Goal: Use online tool/utility: Utilize a website feature to perform a specific function

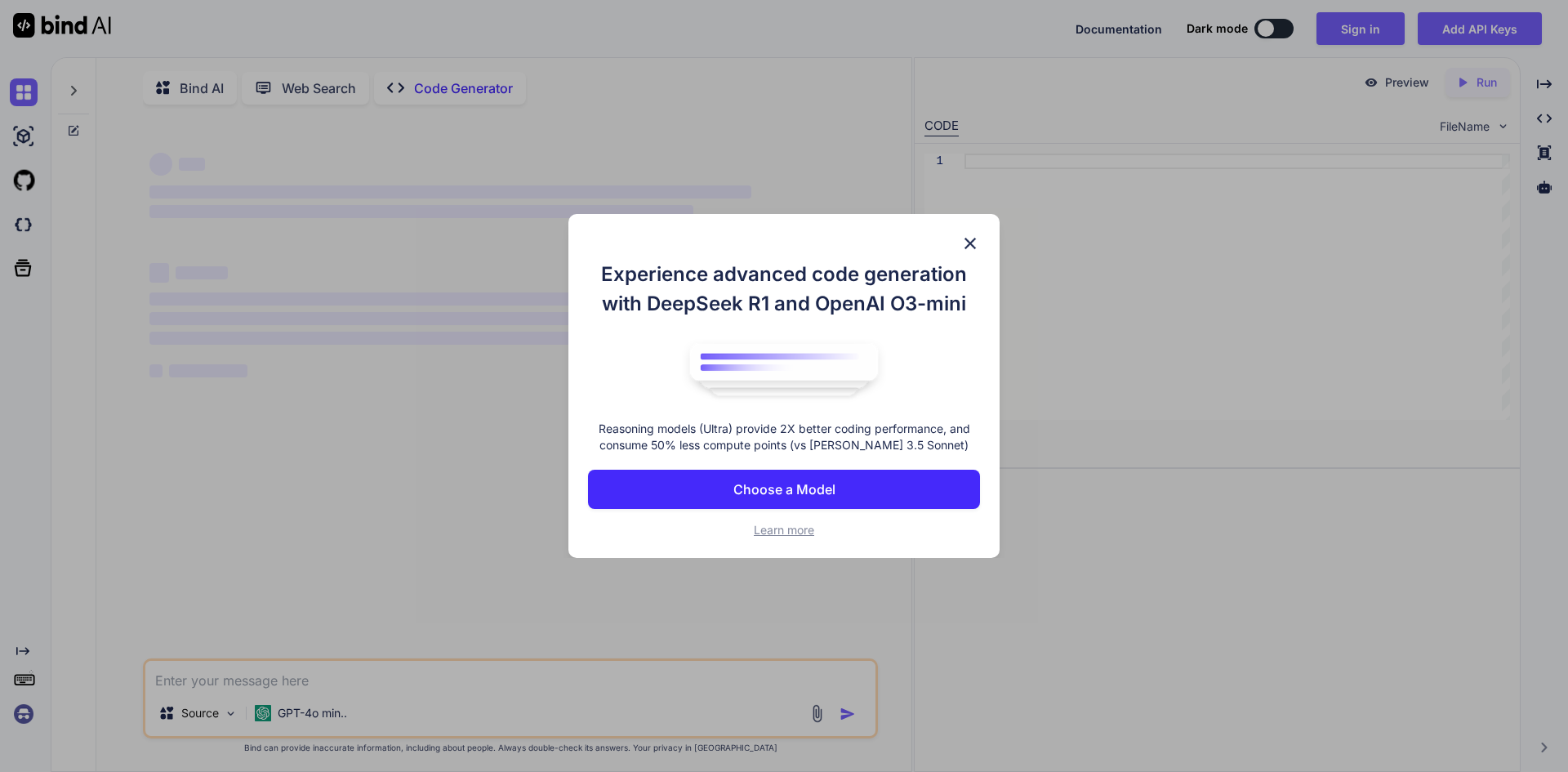
click at [970, 240] on img at bounding box center [970, 244] width 20 height 20
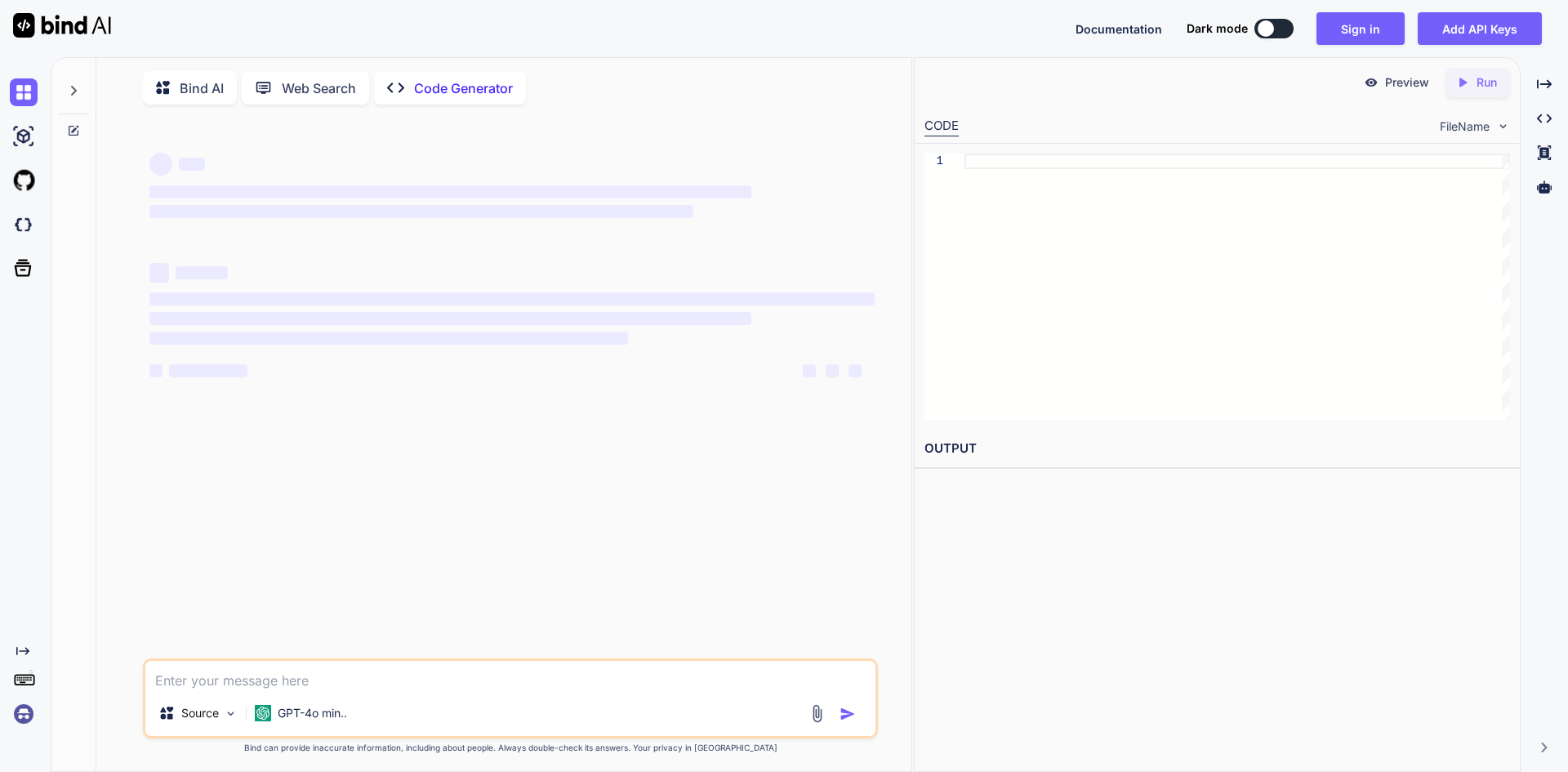
scroll to position [7, 0]
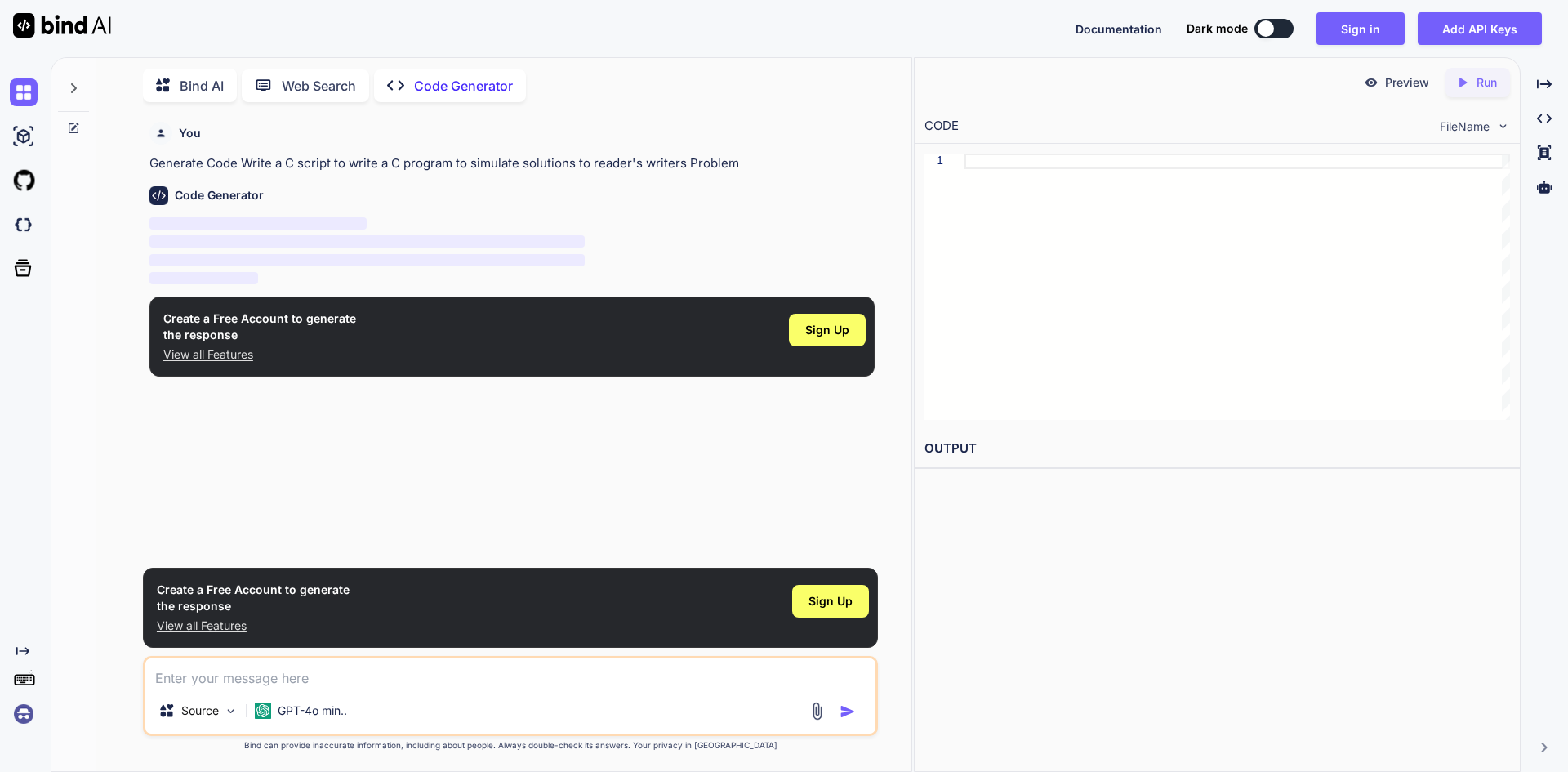
type textarea "x"
click at [531, 676] on textarea at bounding box center [510, 674] width 730 height 30
type textarea "w"
type textarea "x"
type textarea "wr"
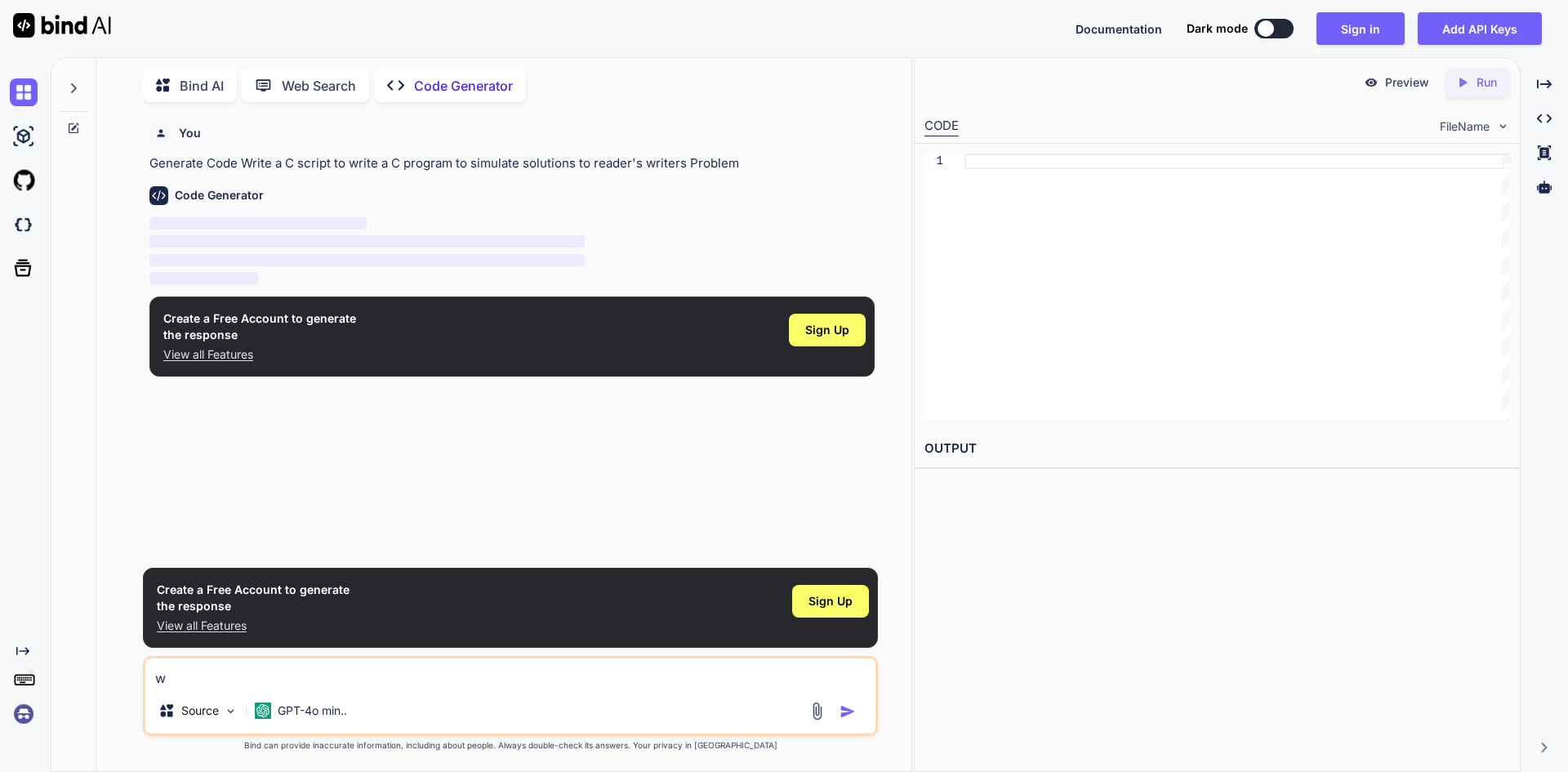
type textarea "x"
type textarea "wri"
type textarea "x"
type textarea "writ"
type textarea "x"
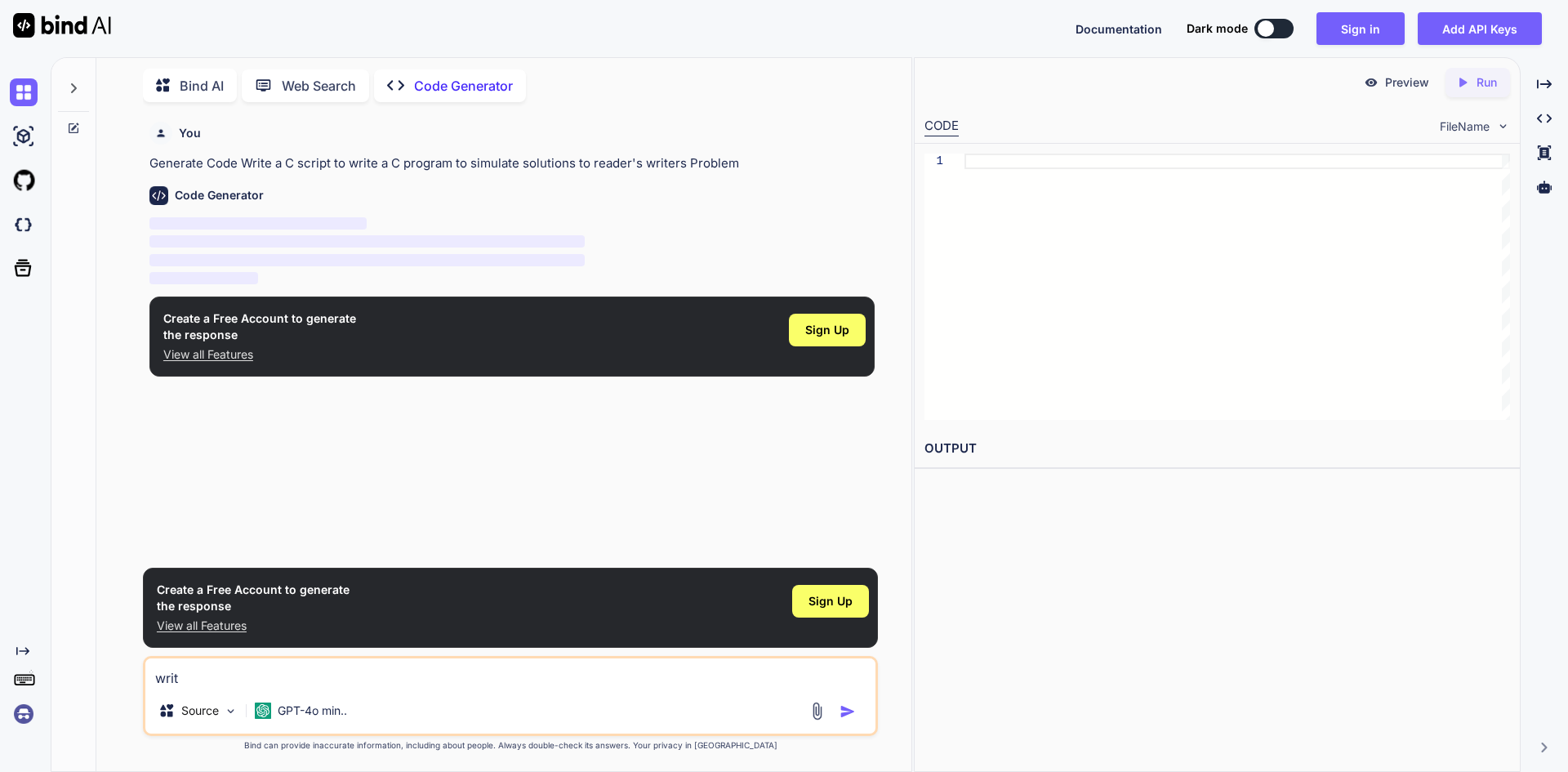
type textarea "write"
type textarea "x"
type textarea "write"
type textarea "x"
type textarea "write a"
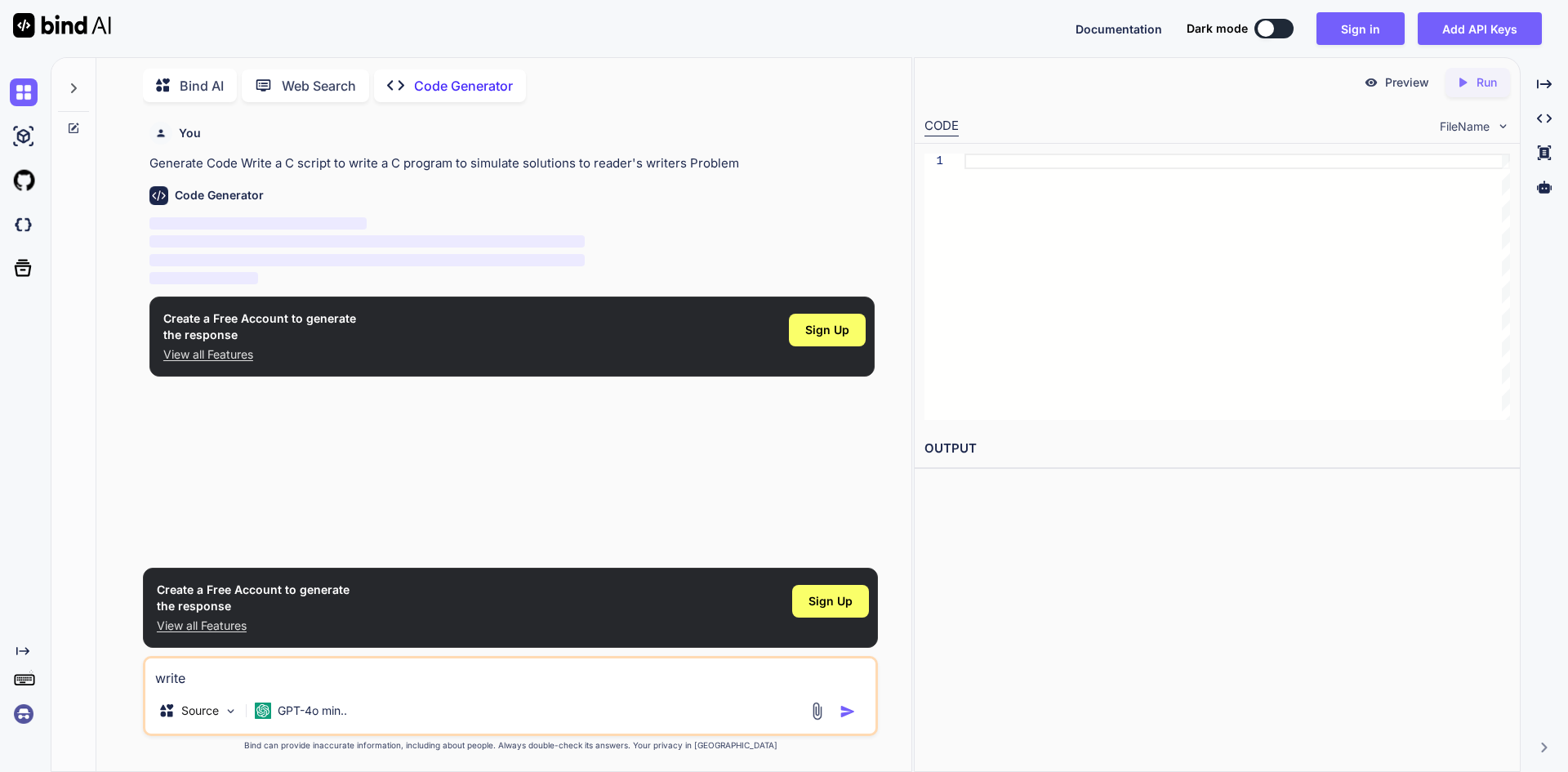
type textarea "x"
type textarea "write a"
type textarea "x"
type textarea "write a c"
type textarea "x"
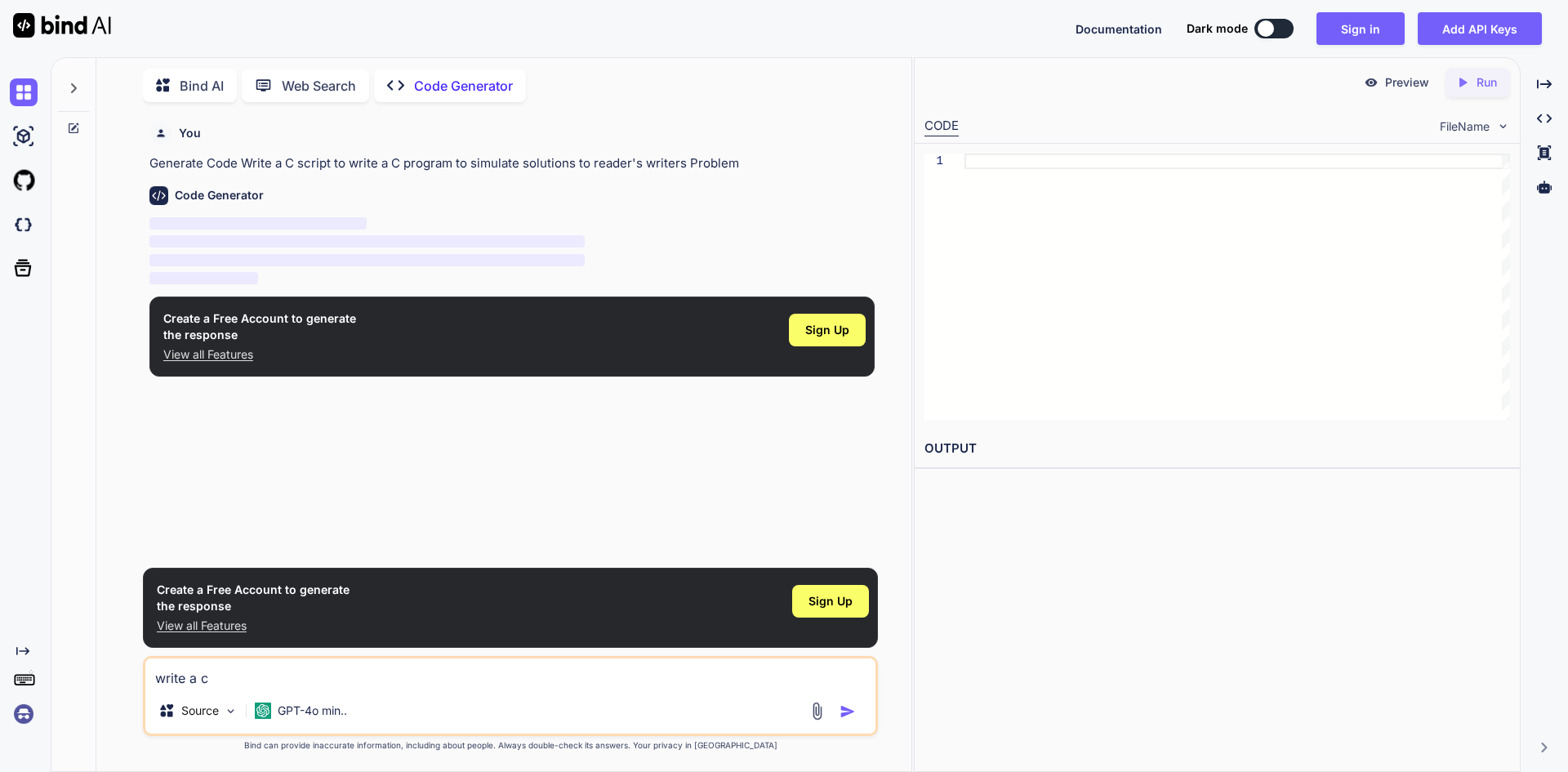
type textarea "write a c"
type textarea "x"
type textarea "write a c d"
type textarea "x"
type textarea "write a c do"
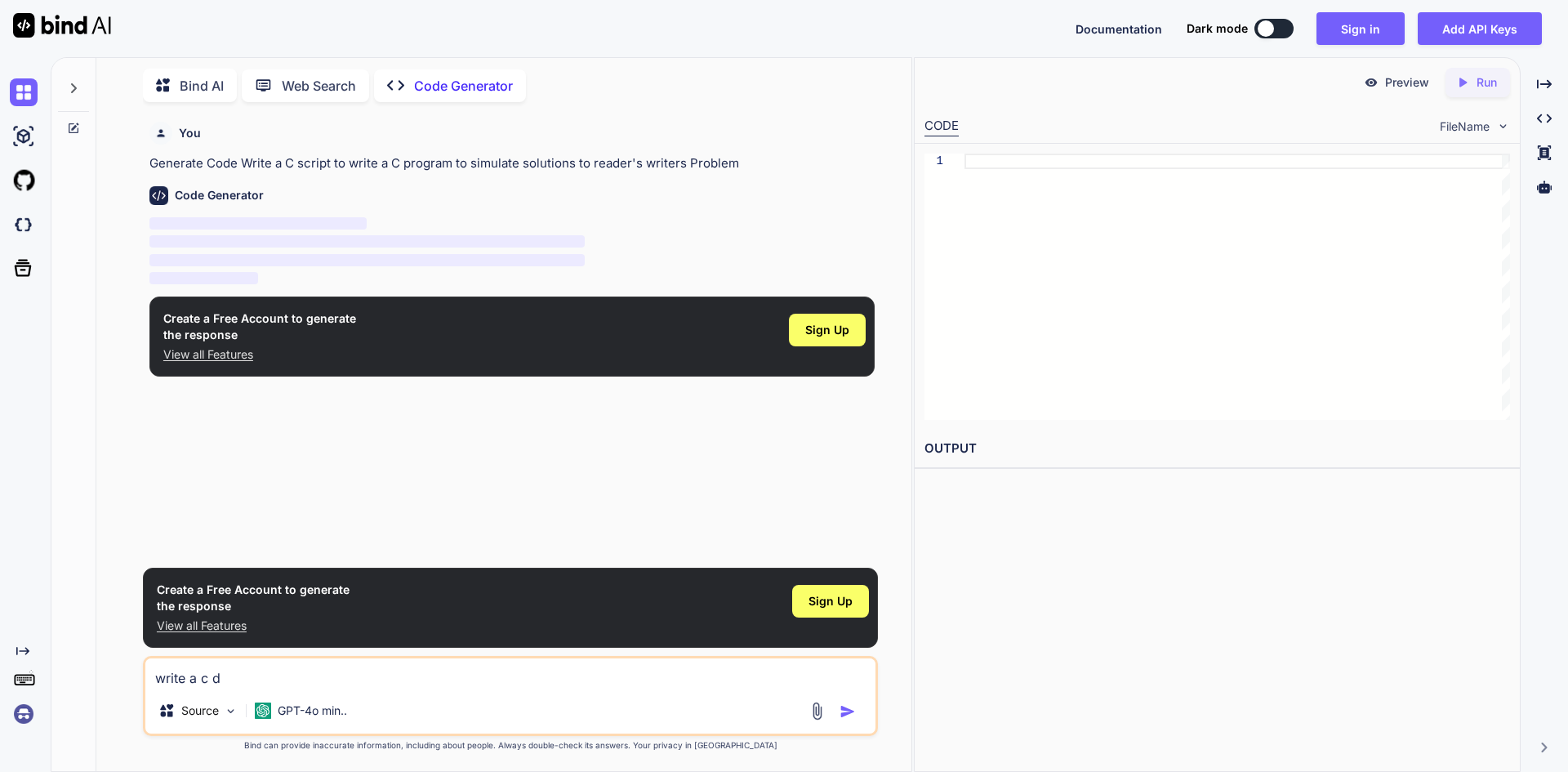
type textarea "x"
type textarea "write [PERSON_NAME]"
type textarea "x"
type textarea "write a c do"
type textarea "x"
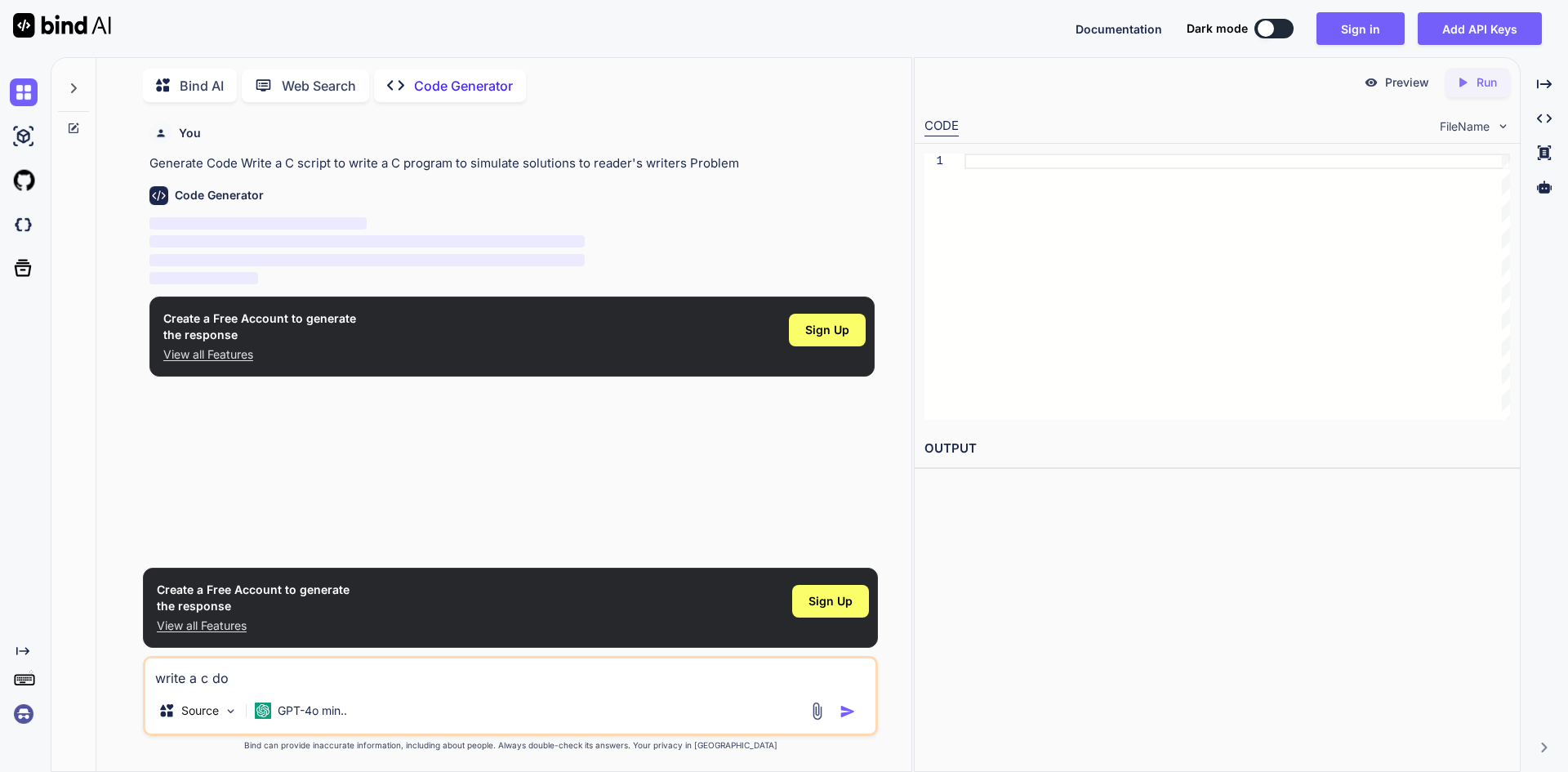
type textarea "write a c d"
type textarea "x"
type textarea "write a c"
type textarea "x"
type textarea "write a c c"
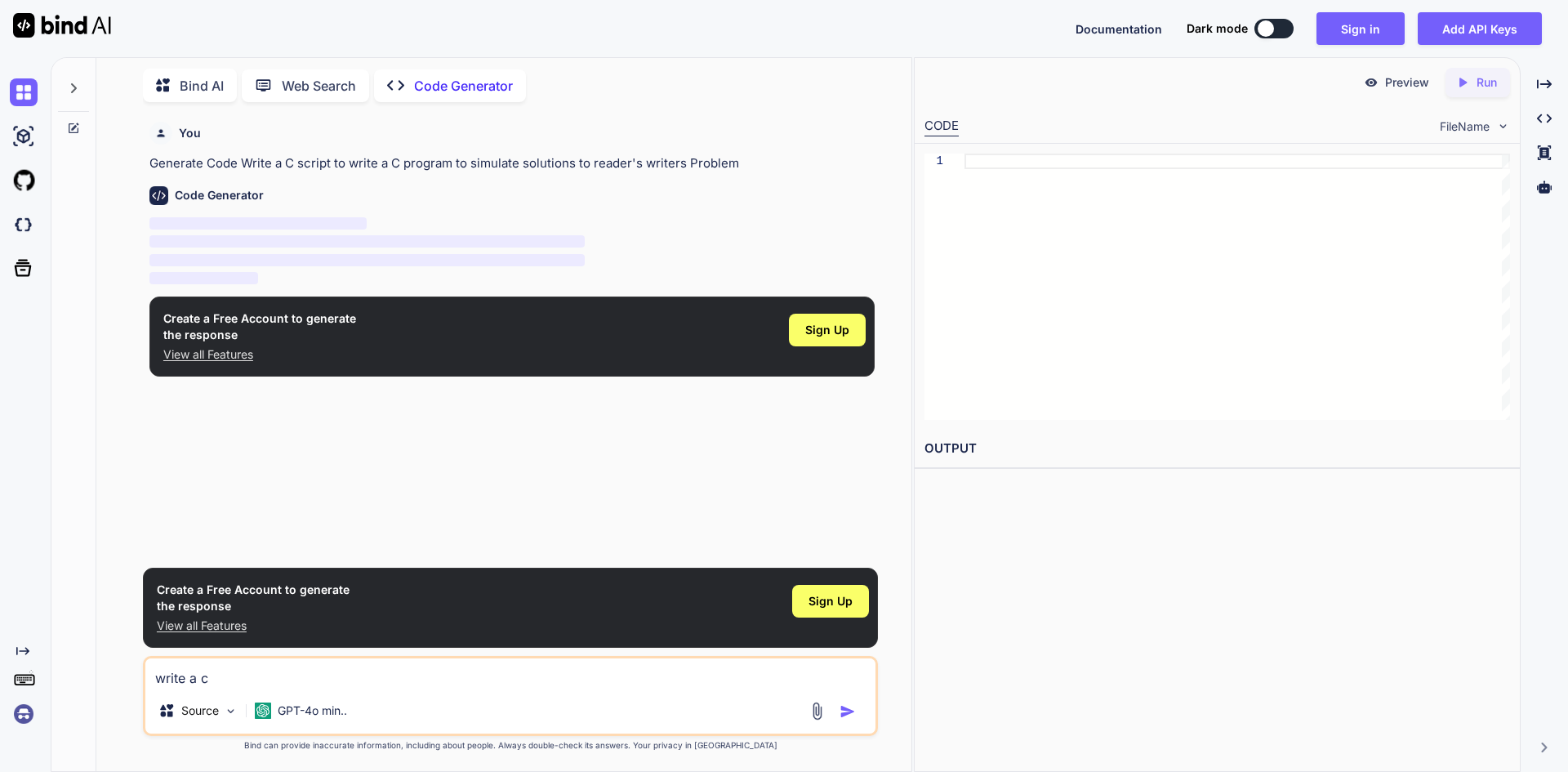
type textarea "x"
type textarea "write a c co"
type textarea "x"
type textarea "write a c cod"
type textarea "x"
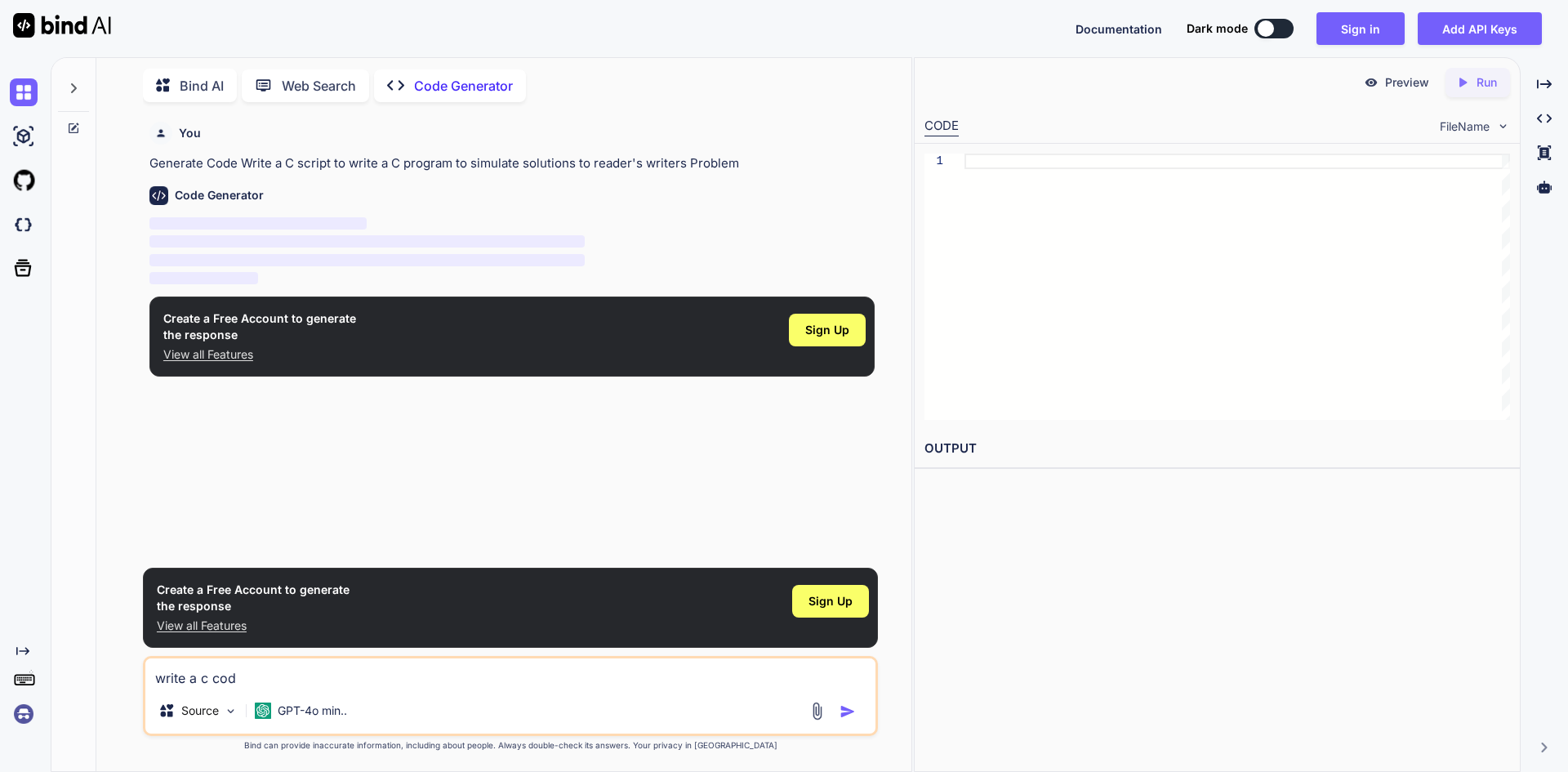
type textarea "write a c code"
type textarea "x"
type textarea "write a c code"
type textarea "x"
type textarea "write a c code t"
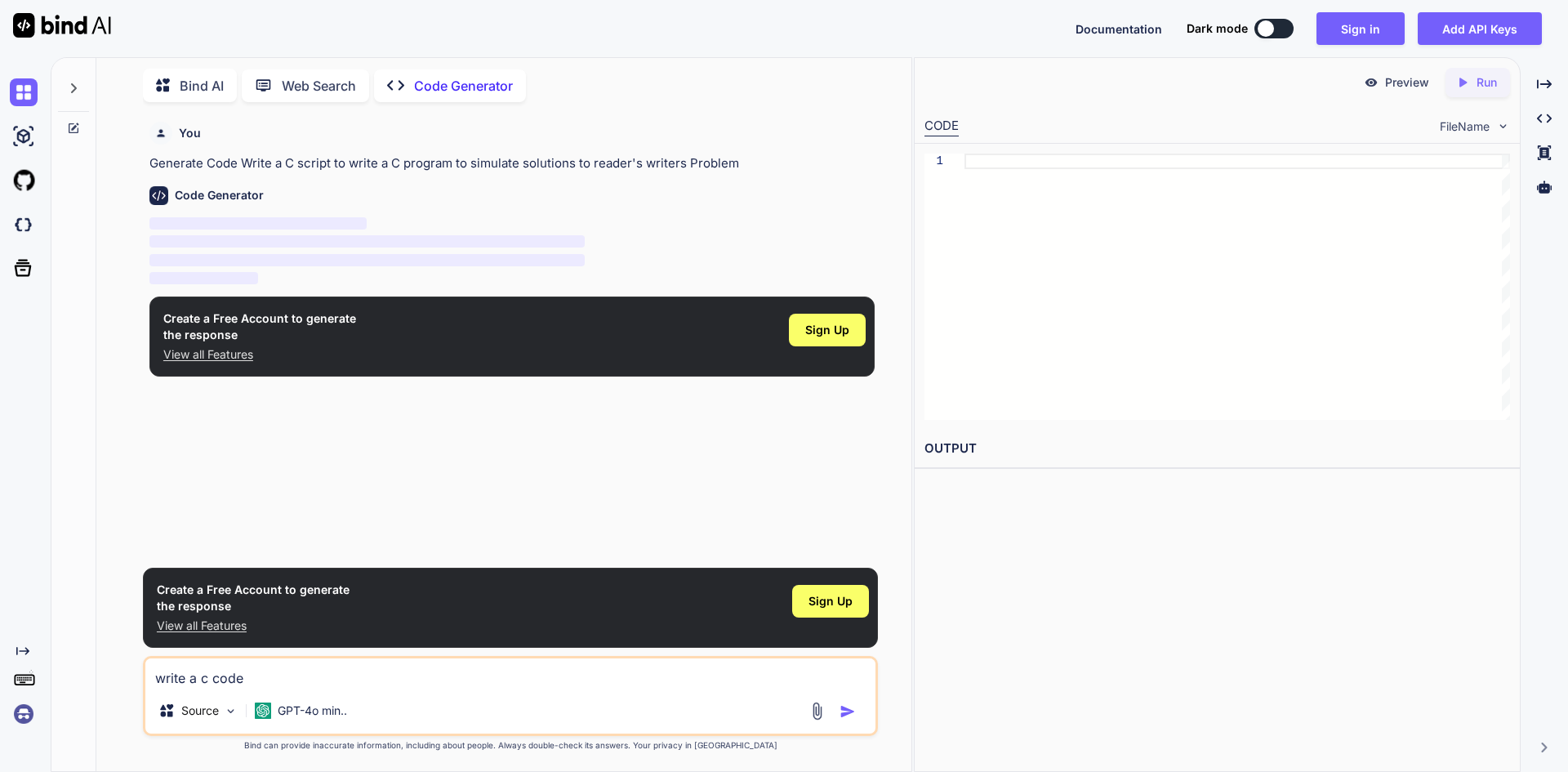
type textarea "x"
type textarea "write a c code to"
type textarea "x"
type textarea "write a c code to"
type textarea "x"
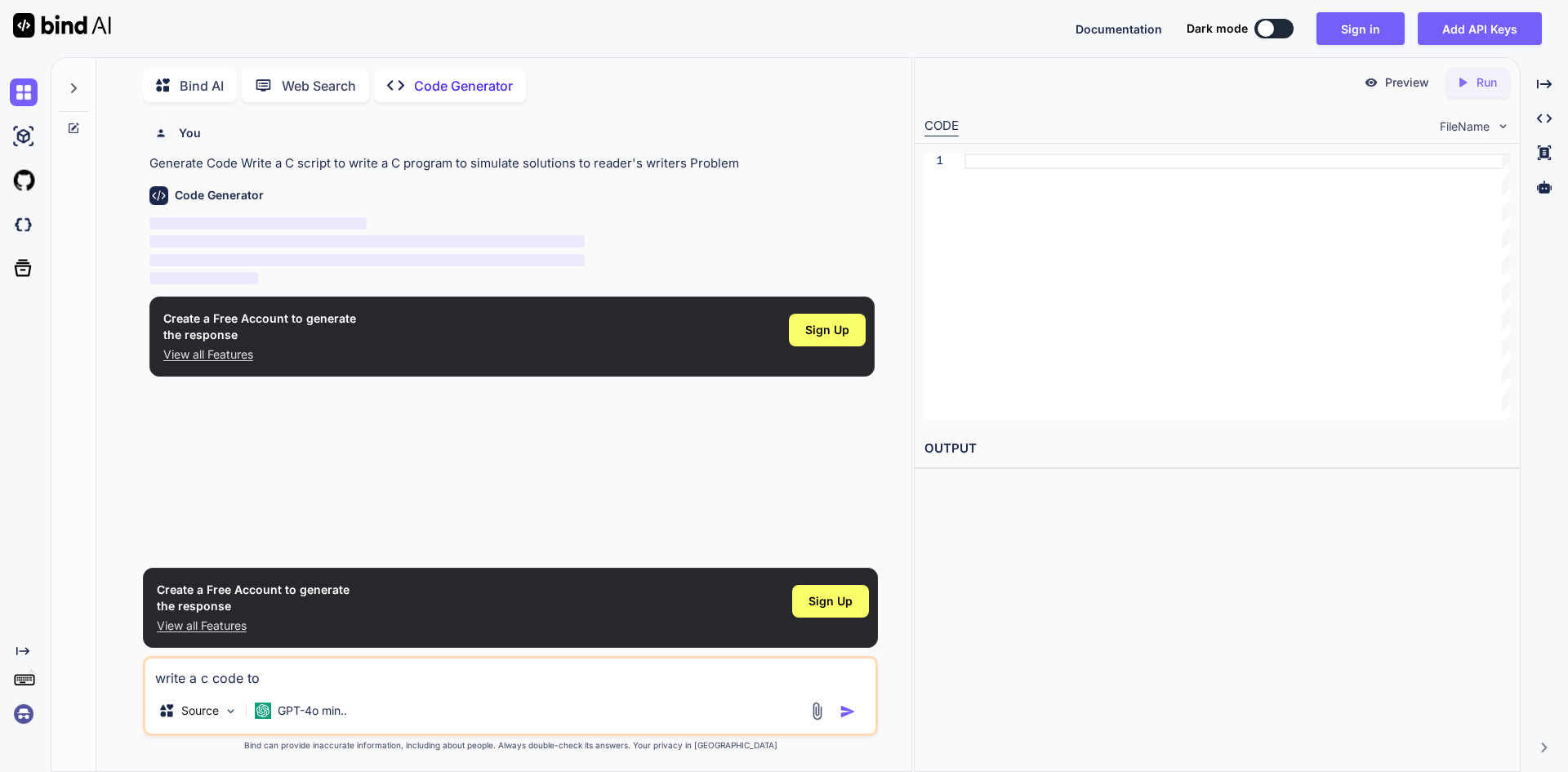
type textarea "write a c code to s"
type textarea "x"
type textarea "write a c code to su"
type textarea "x"
type textarea "write a c code to s"
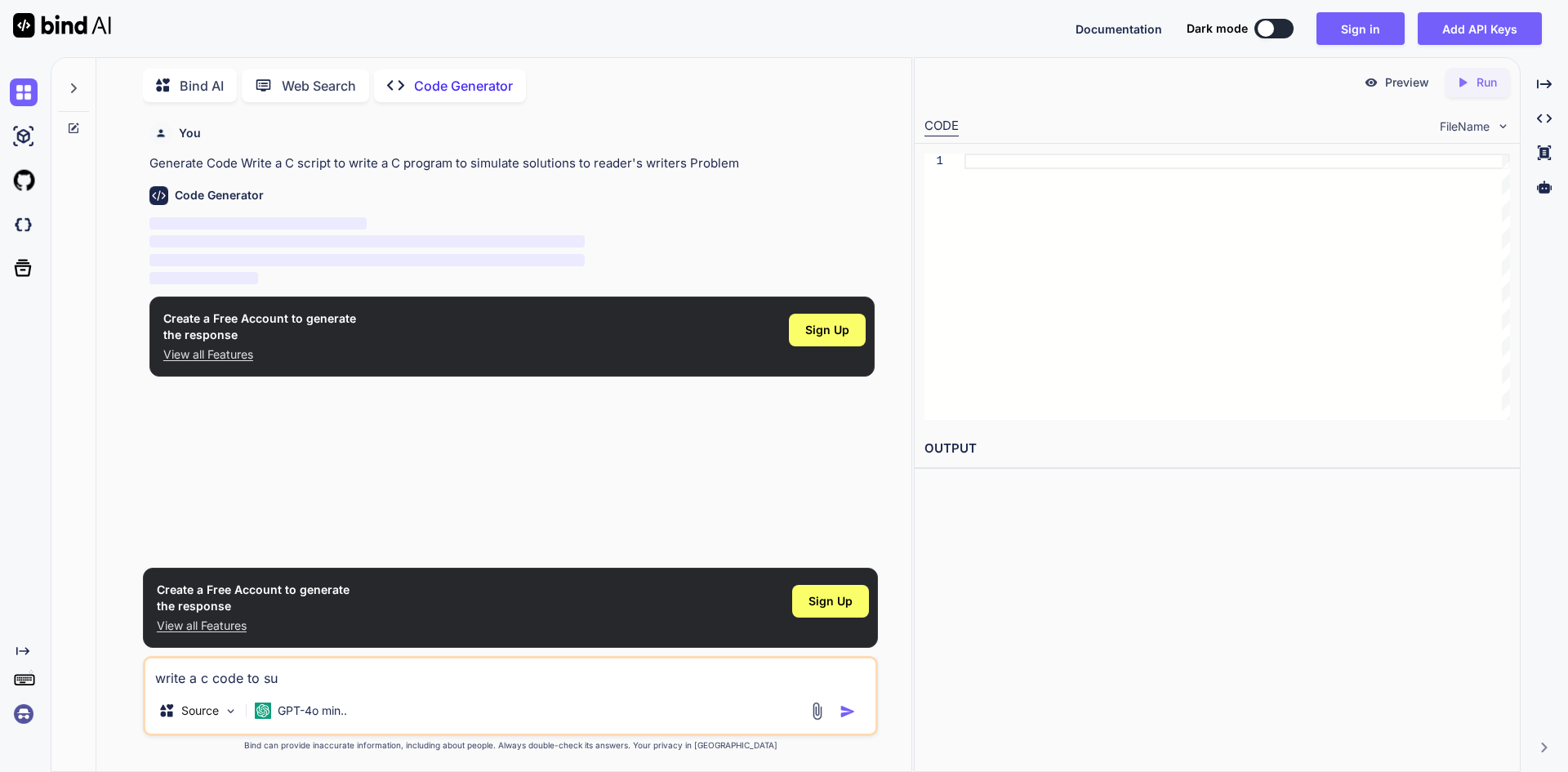
type textarea "x"
type textarea "write a c code to si"
type textarea "x"
type textarea "write a c code to sim"
type textarea "x"
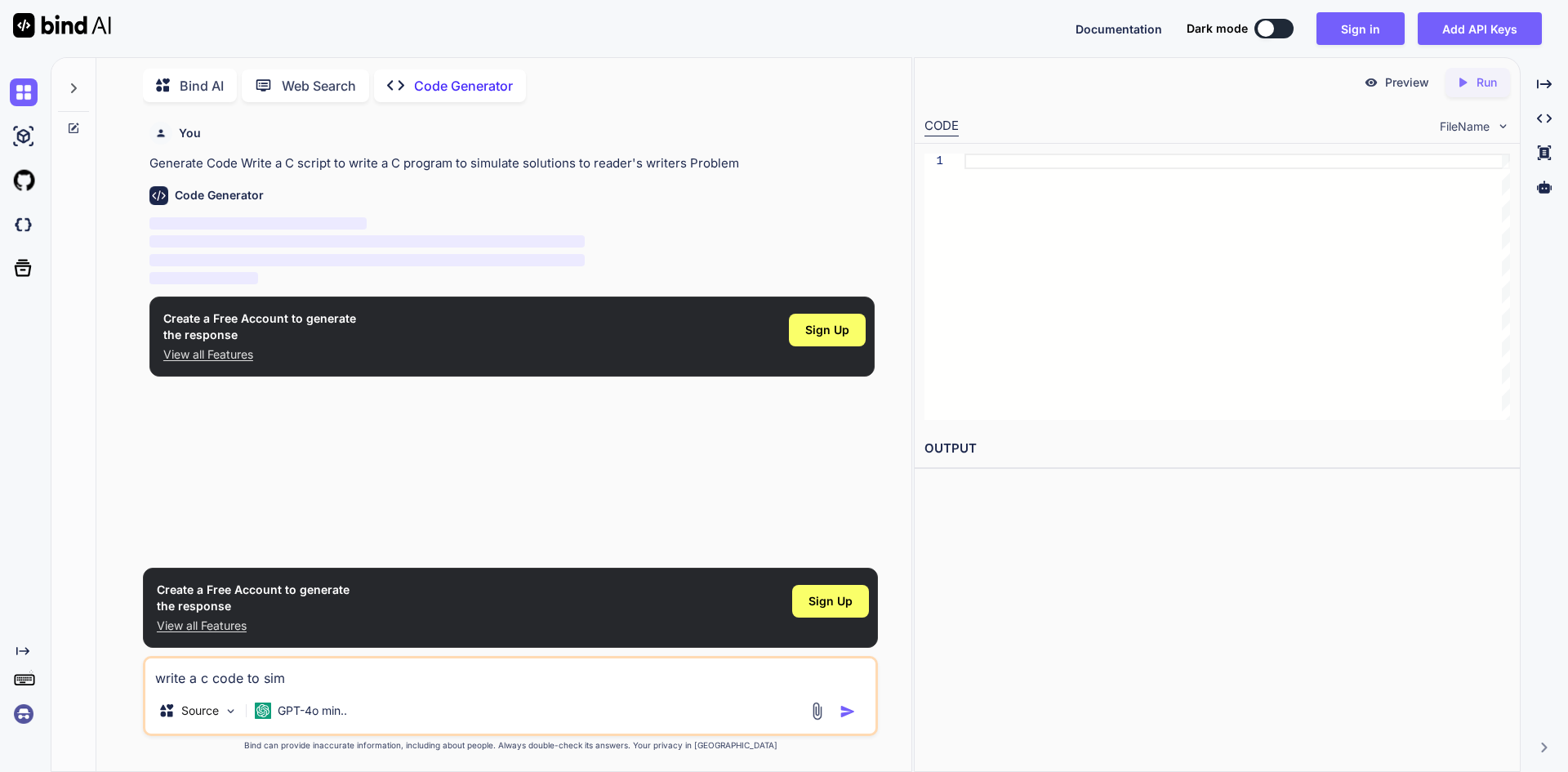
type textarea "write a c code to simu"
type textarea "x"
type textarea "write a c code to simul"
type textarea "x"
type textarea "write a c code to simula"
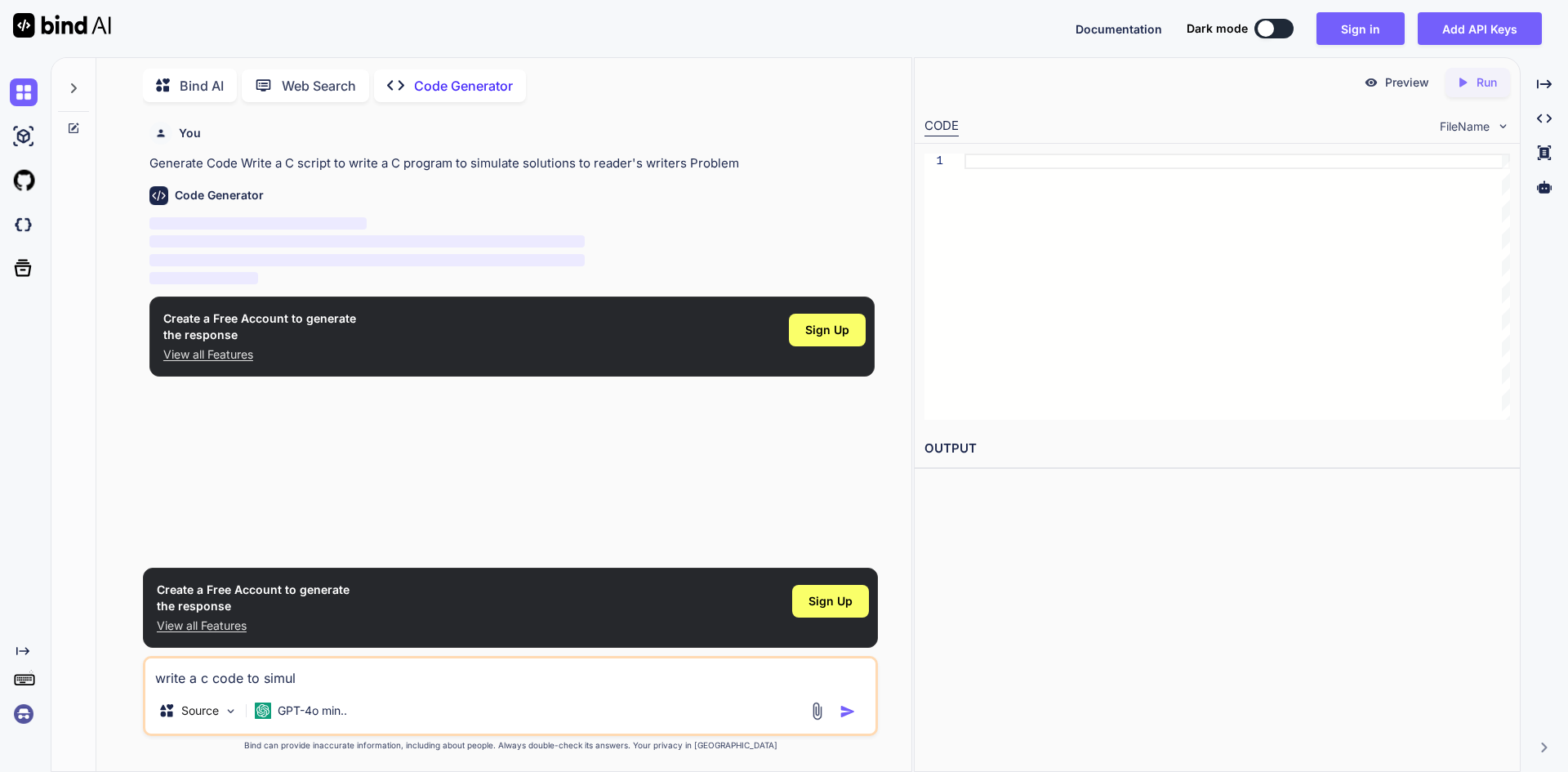
type textarea "x"
type textarea "write a c code to simulat"
type textarea "x"
type textarea "write a c code to simulate"
type textarea "x"
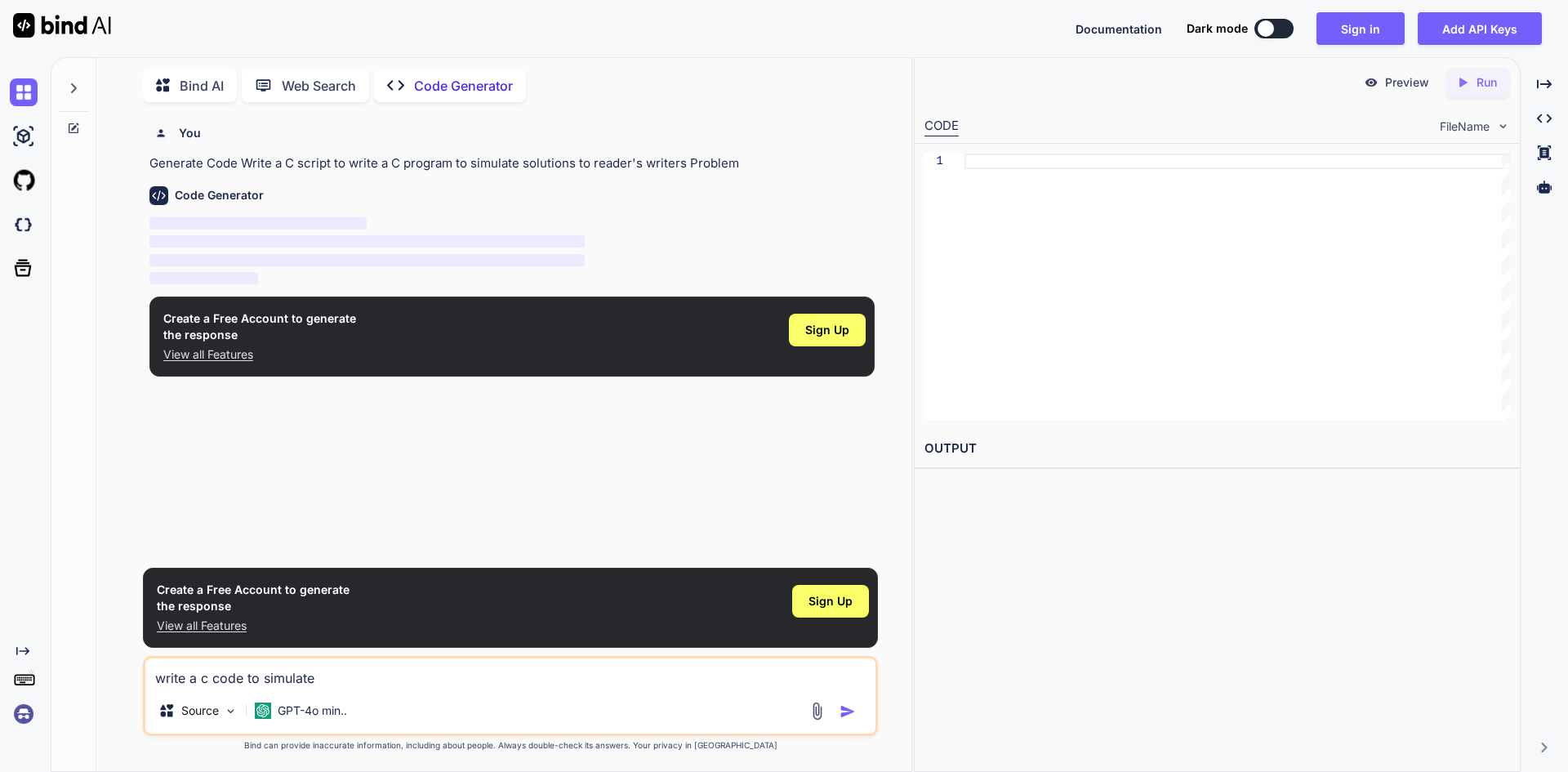
type textarea "write a c code to simulate"
type textarea "x"
type textarea "write a c code to simulate s"
type textarea "x"
type textarea "write a c code to simulate so"
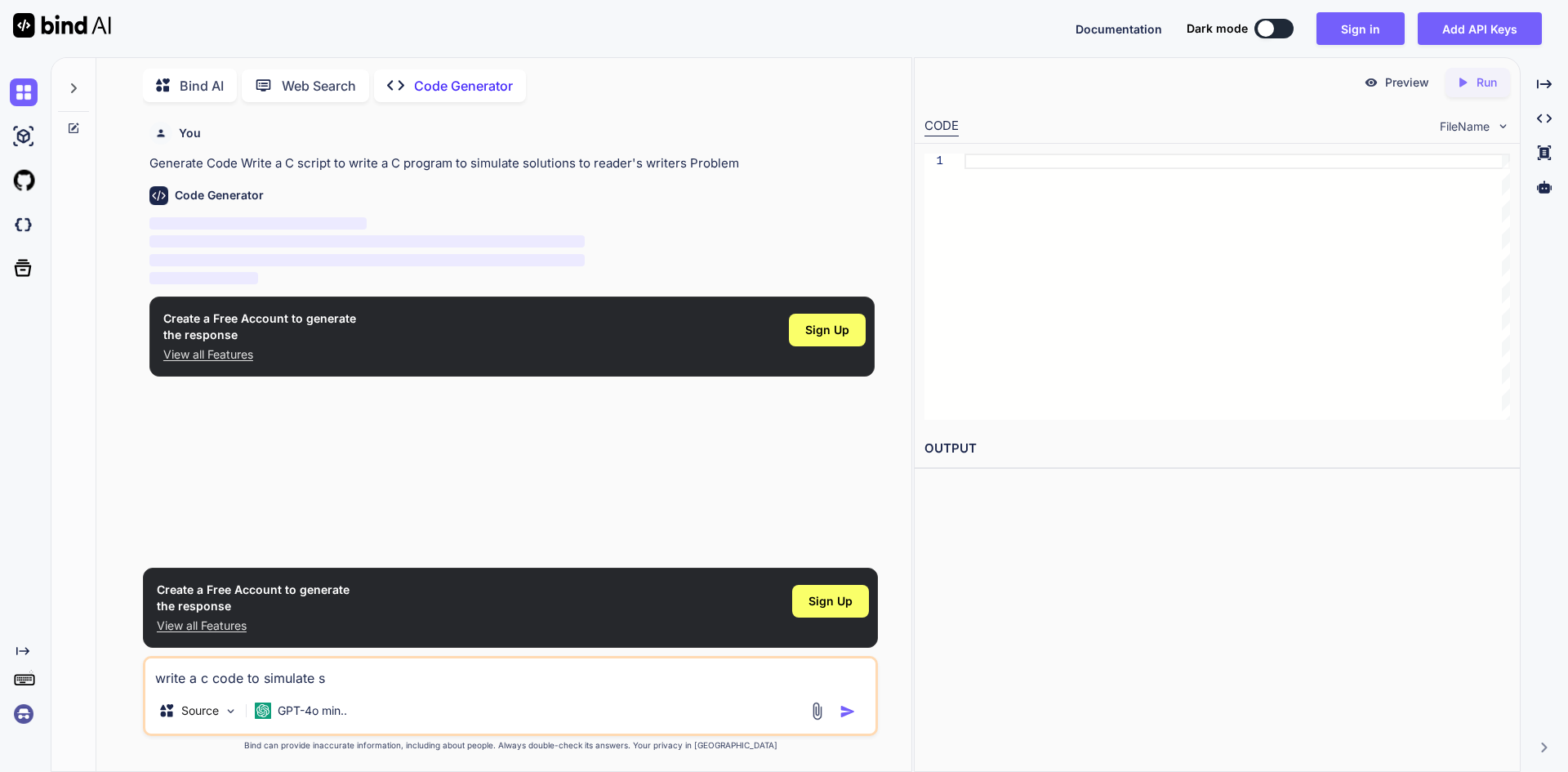
type textarea "x"
type textarea "write a c code to simulate sol"
type textarea "x"
type textarea "write a c code to simulate solu"
type textarea "x"
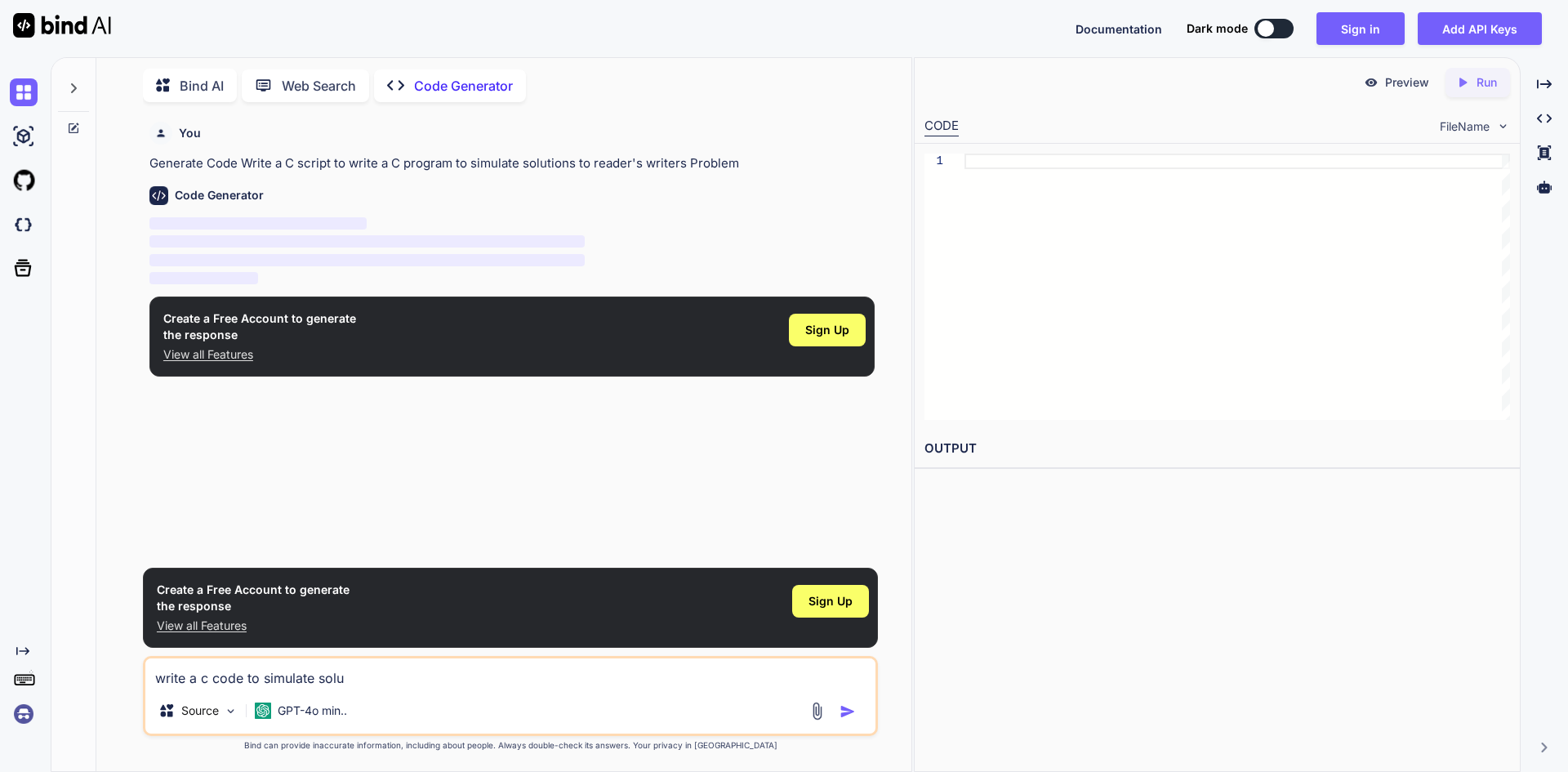
type textarea "write a c code to simulate solut"
type textarea "x"
type textarea "write a c code to simulate soluti"
type textarea "x"
type textarea "write a c code to simulate solutio"
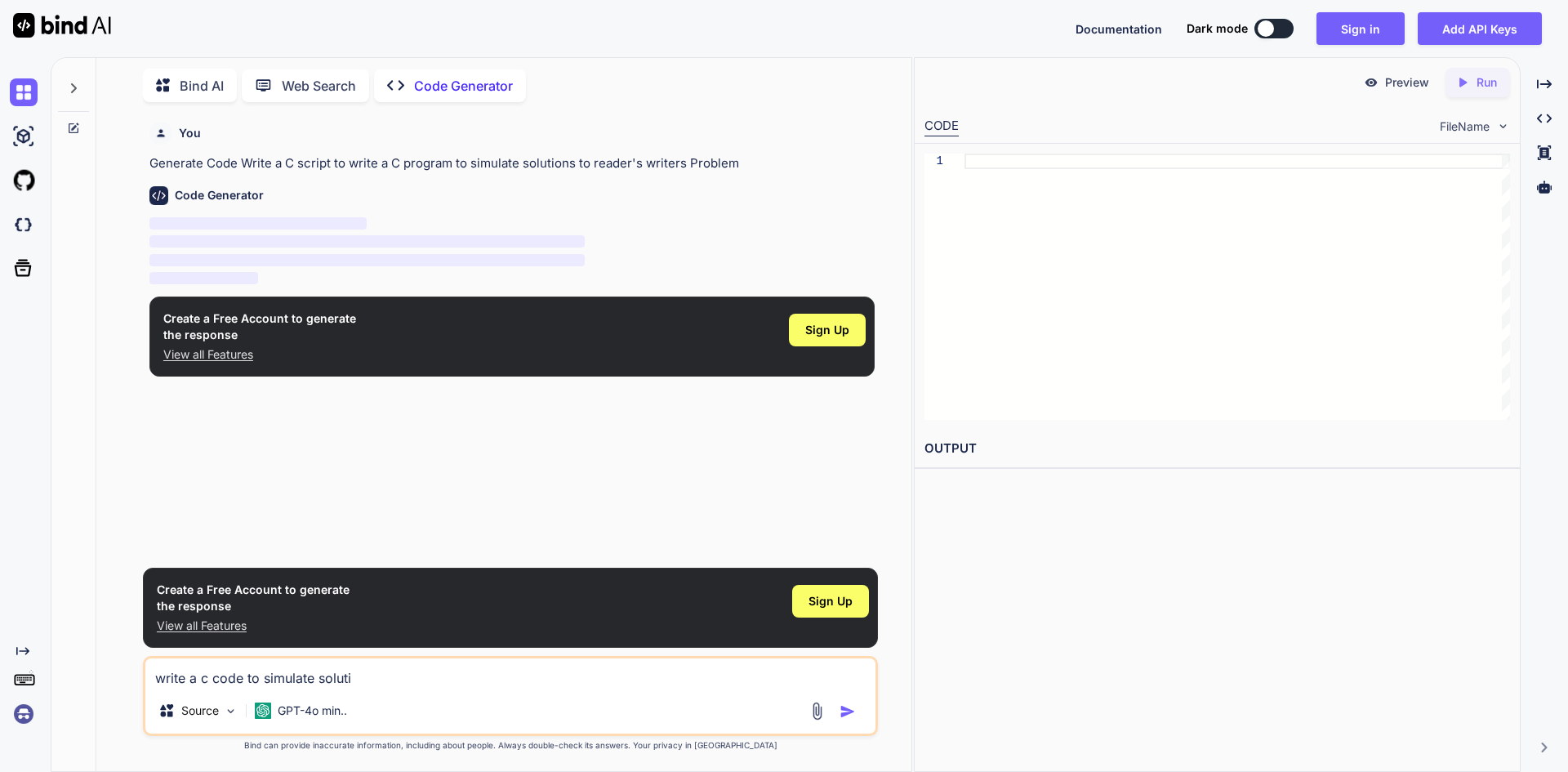
type textarea "x"
type textarea "write a c code to simulate solution"
type textarea "x"
type textarea "write a c code to simulate solutions"
type textarea "x"
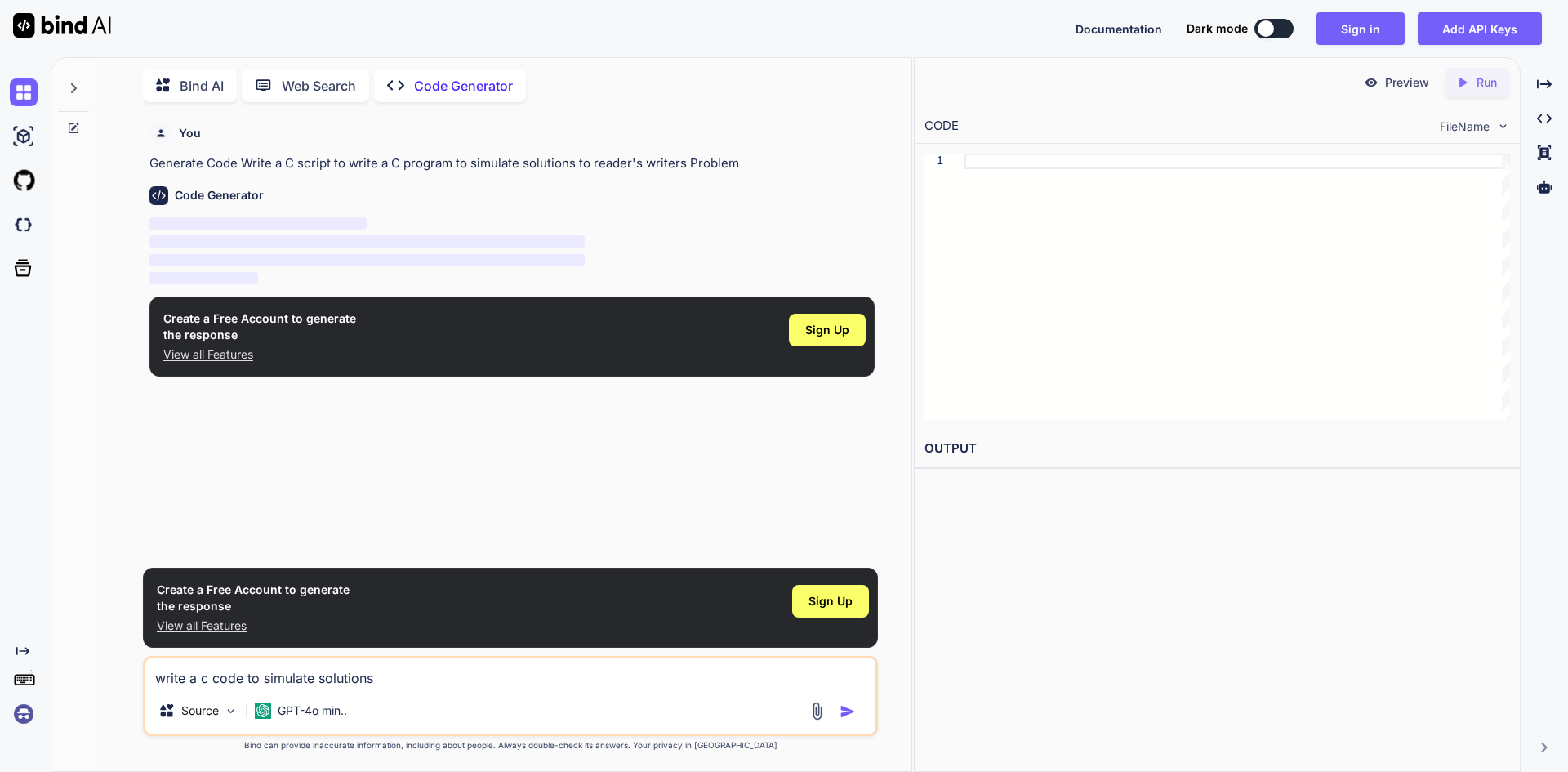
type textarea "write a c code to simulate solutions"
type textarea "x"
type textarea "write a c code to simulate solutions t"
type textarea "x"
type textarea "write a c code to simulate solutions to"
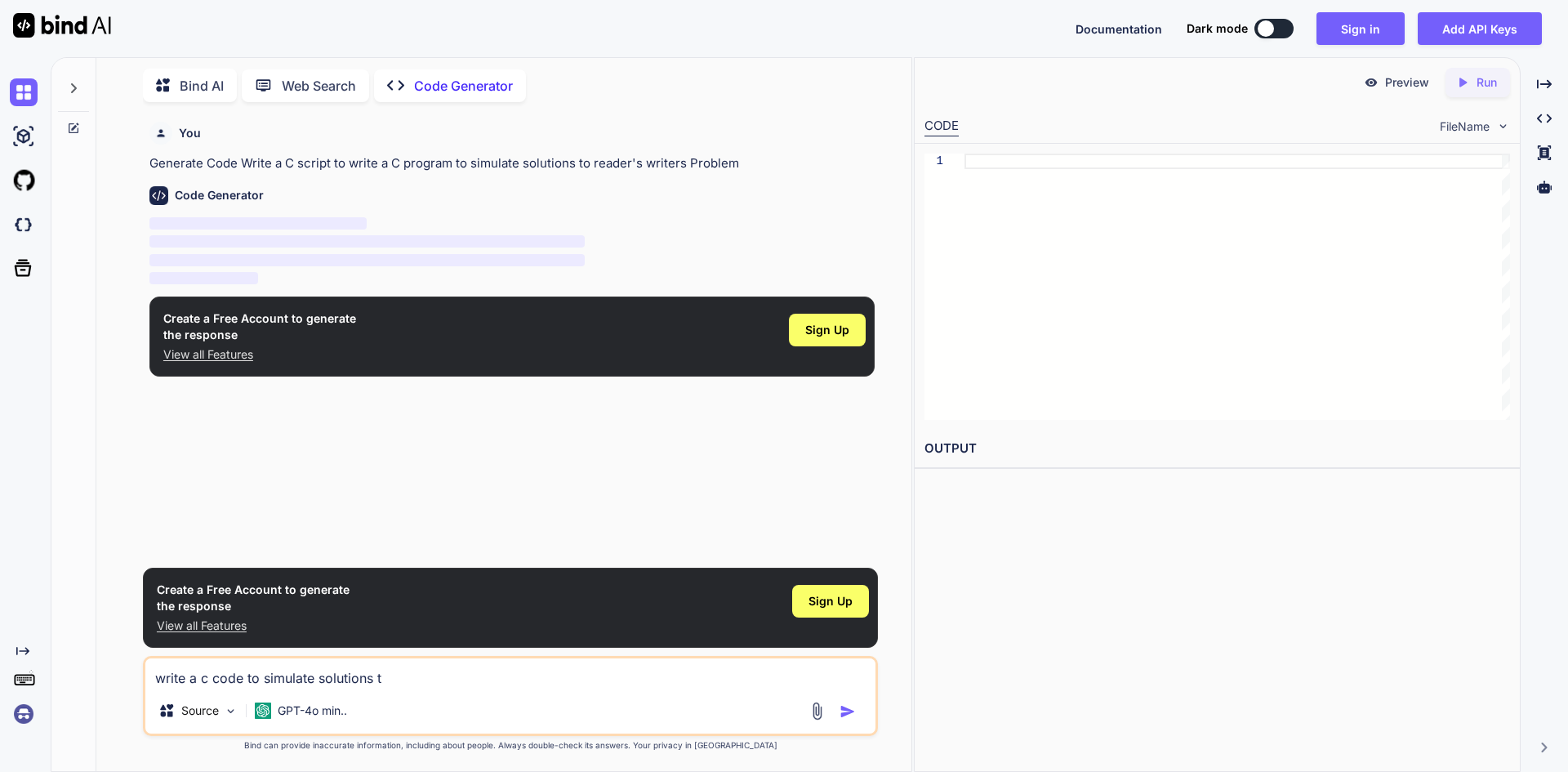
type textarea "x"
type textarea "write a c code to simulate solutions to"
type textarea "x"
type textarea "write a c code to simulate solutions to r"
type textarea "x"
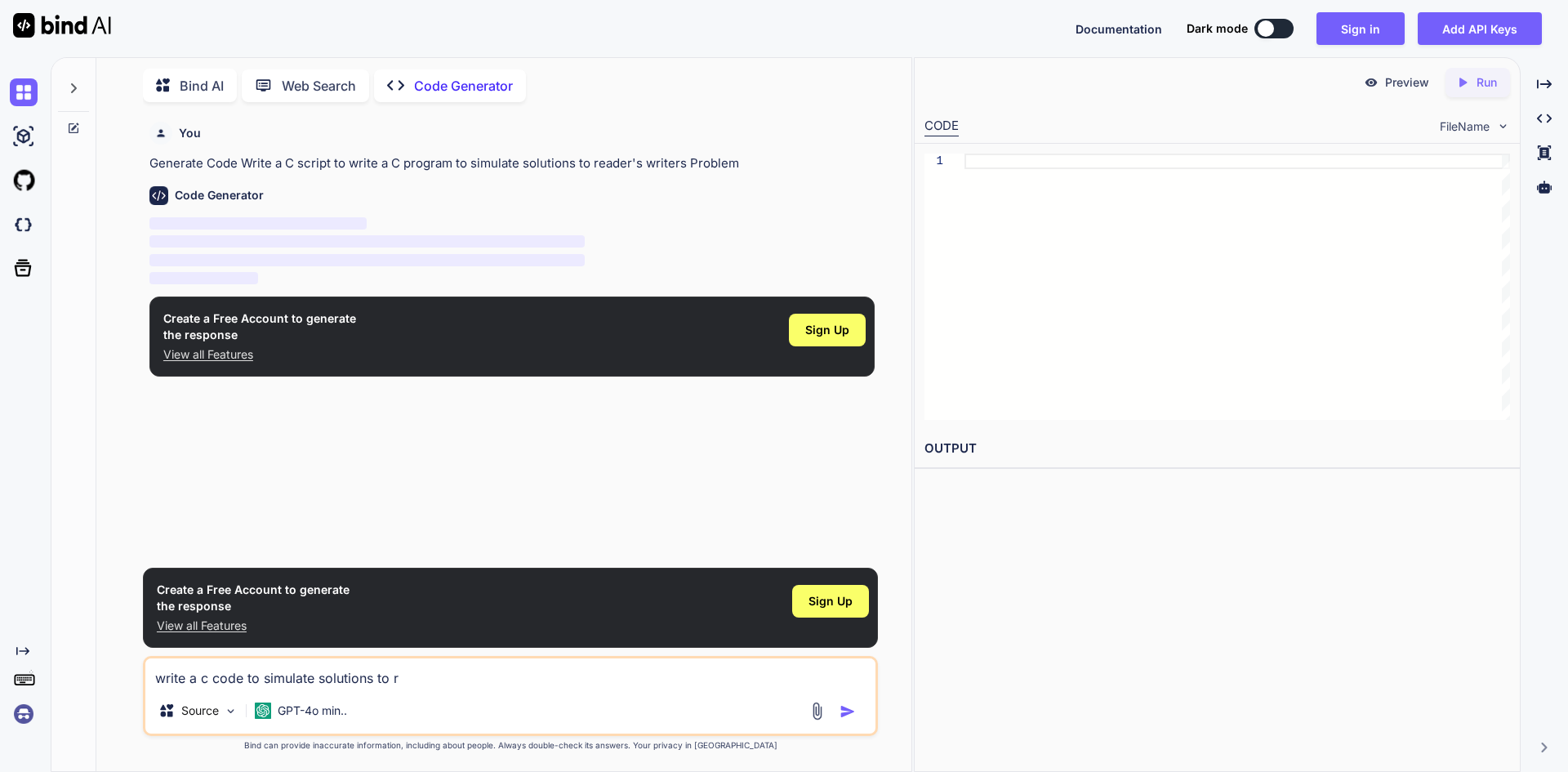
type textarea "write a c code to simulate solutions to re"
type textarea "x"
type textarea "write a c code to simulate solutions to rea"
type textarea "x"
type textarea "write a c code to simulate solutions to read"
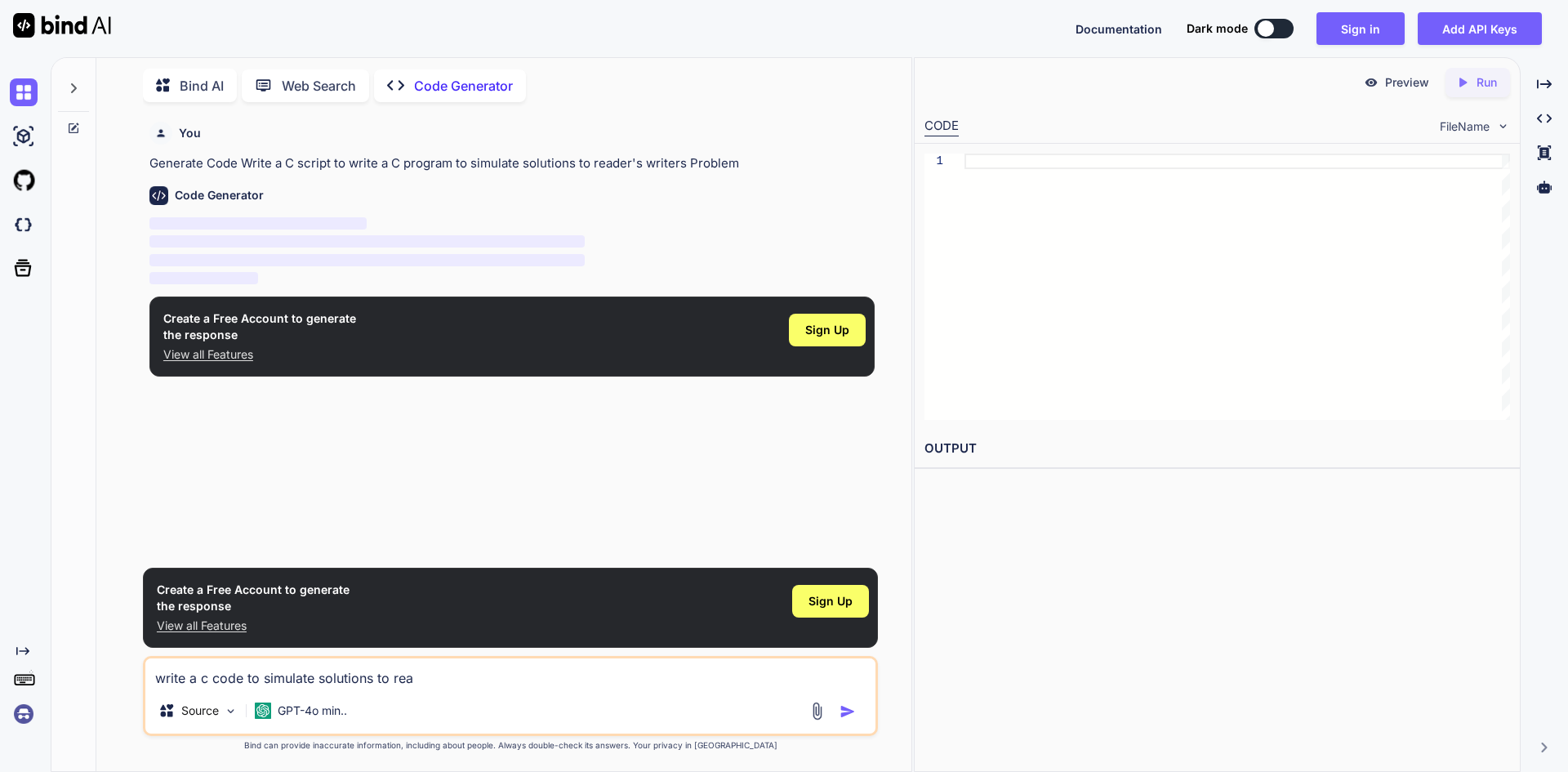
type textarea "x"
type textarea "write a c code to simulate solutions to reade"
type textarea "x"
type textarea "write a c code to simulate solutions to reader"
type textarea "x"
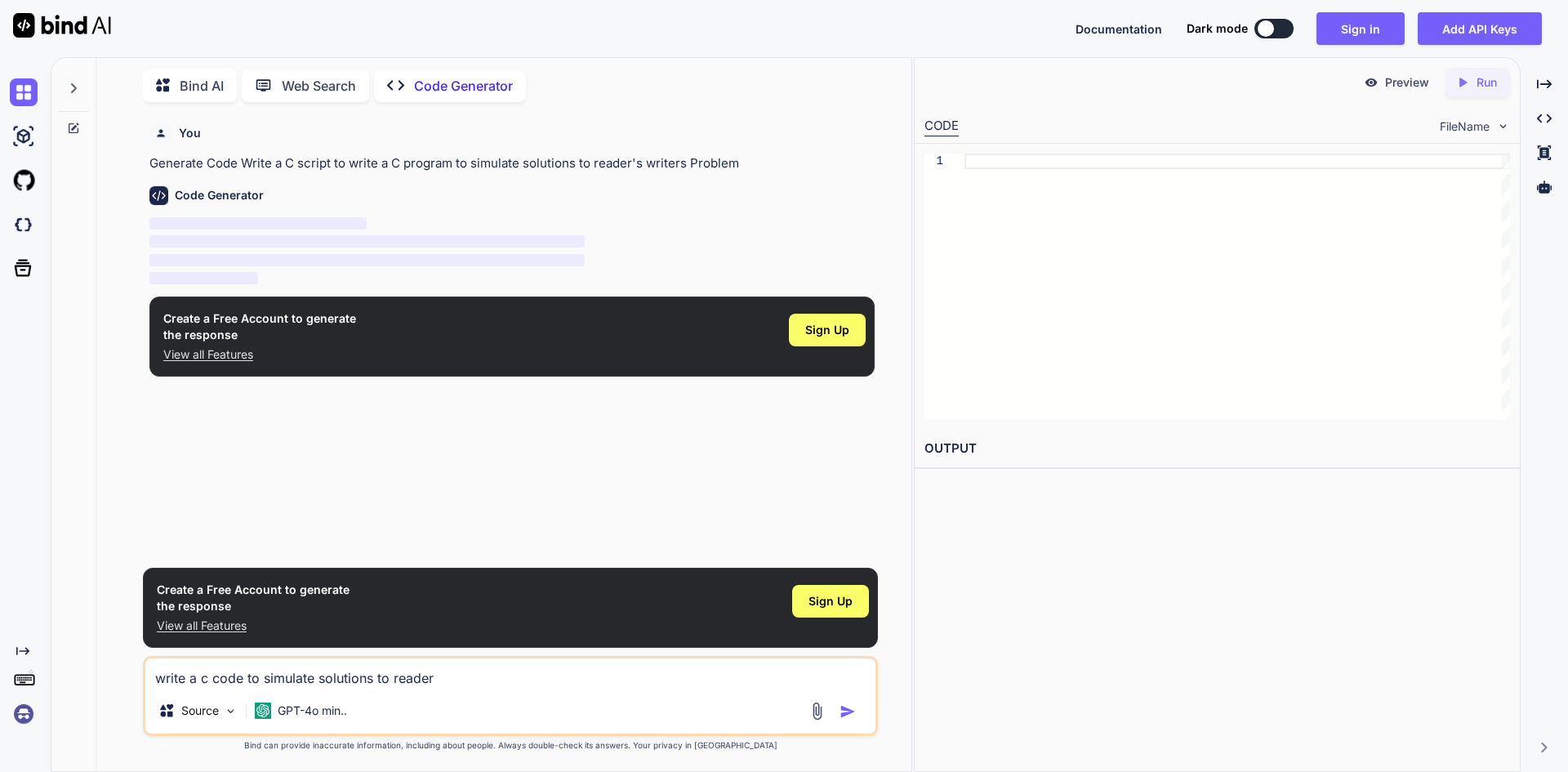
type textarea "write a c code to simulate solutions to readers"
type textarea "x"
type textarea "write a c code to simulate solutions to readers"
type textarea "x"
type textarea "write a c code to simulate solutions to readers w"
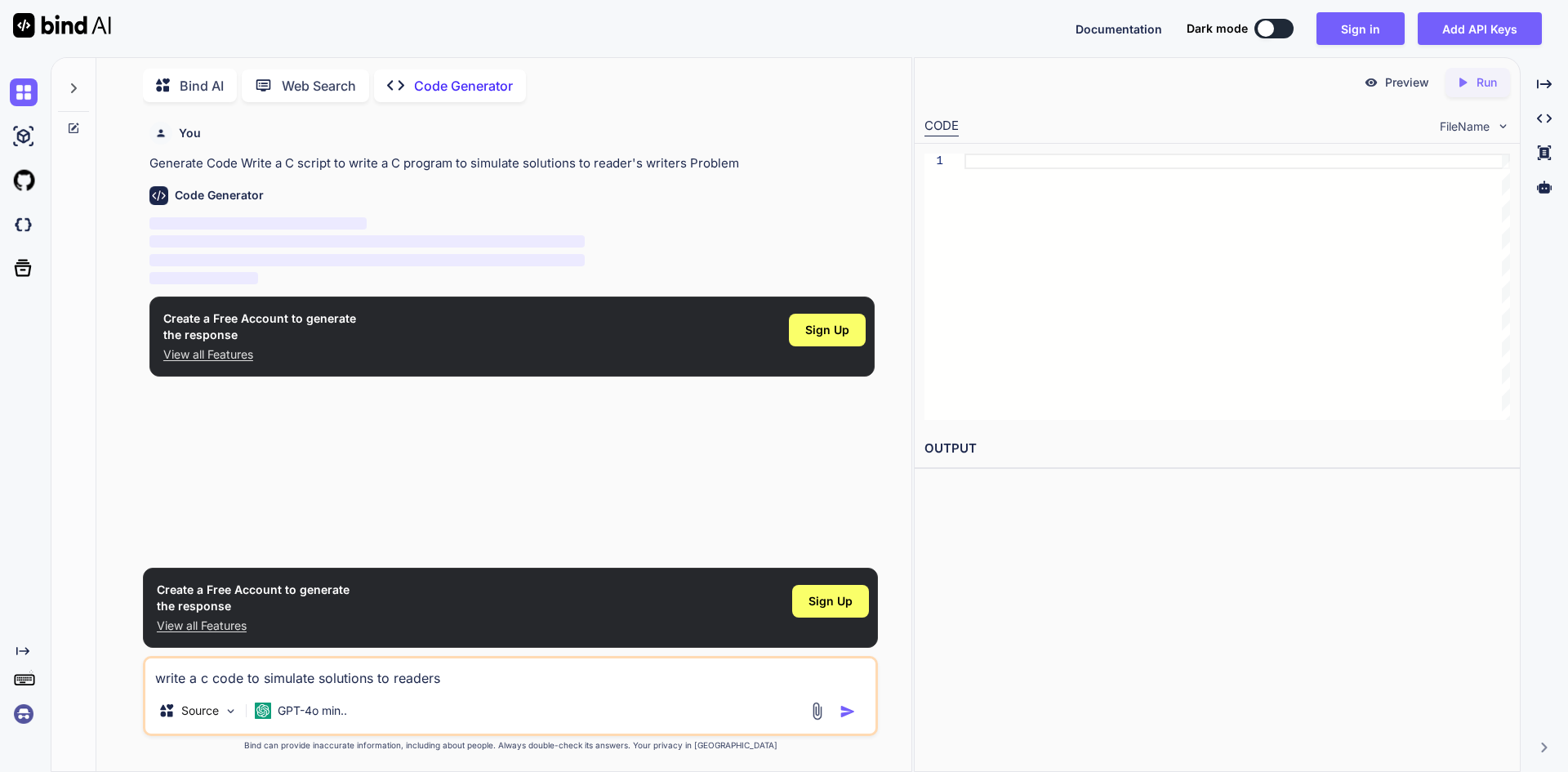
type textarea "x"
type textarea "write a c code to simulate solutions to readers wi"
type textarea "x"
type textarea "write a c code to simulate solutions to readers wir"
type textarea "x"
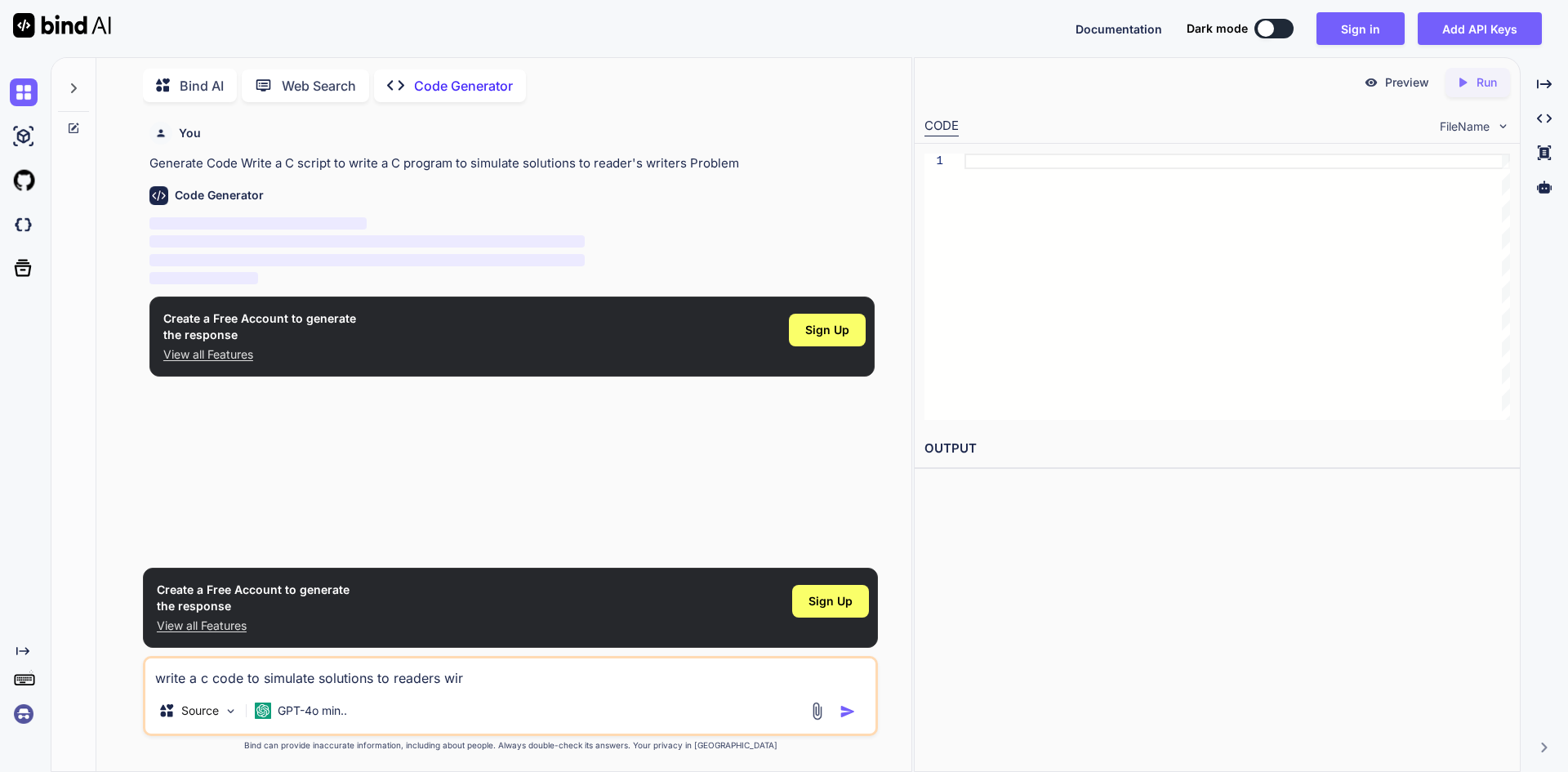
type textarea "write a c code to simulate solutions to readers [PERSON_NAME]"
type textarea "x"
type textarea "write a c code to simulate solutions to readers wirte"
type textarea "x"
type textarea "write a c code to simulate solutions to readers wirter"
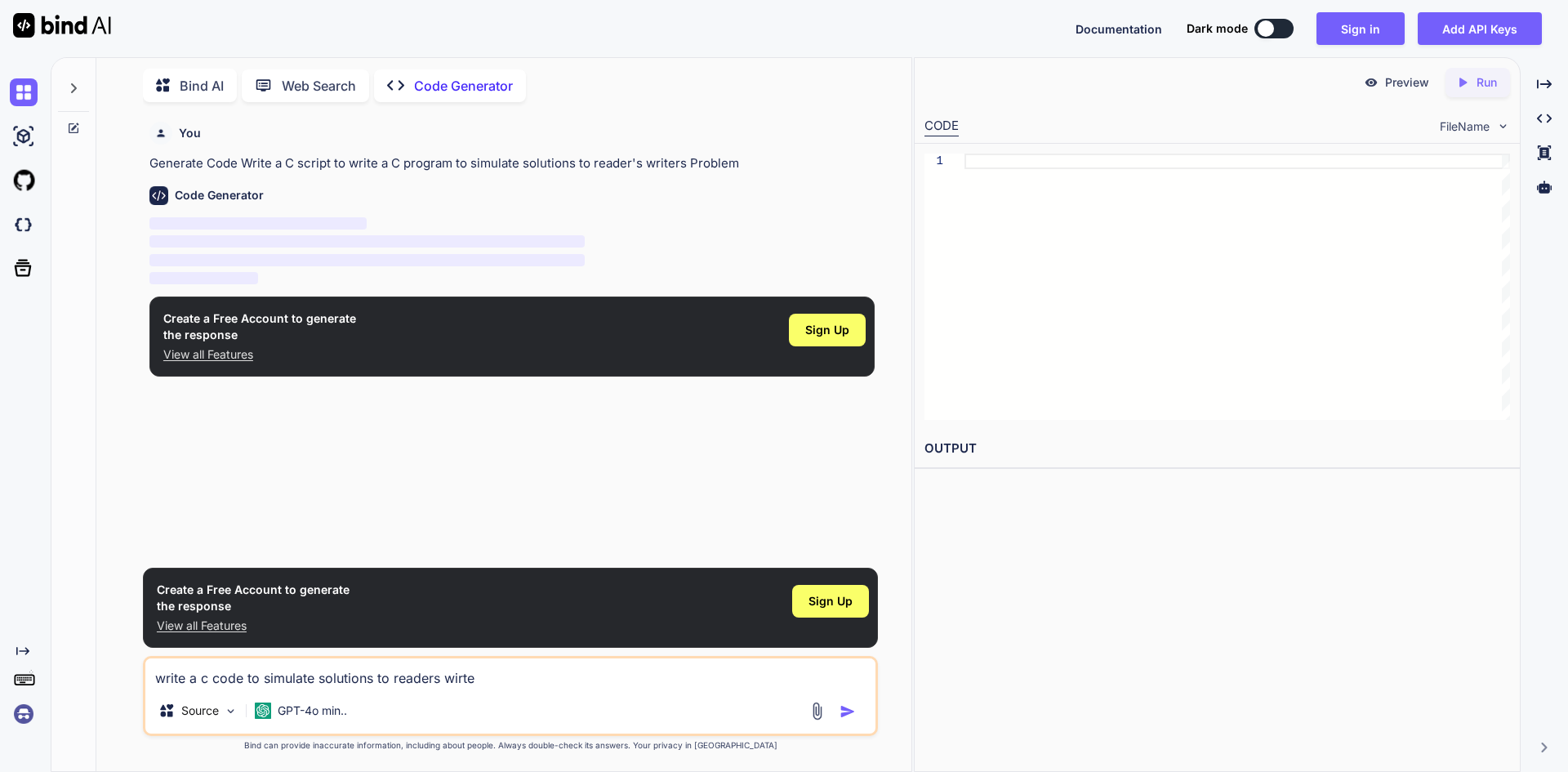
type textarea "x"
type textarea "write a c code to simulate solutions to readers wirters"
type textarea "x"
type textarea "write a c code to simulate solutions to readers wirters"
type textarea "x"
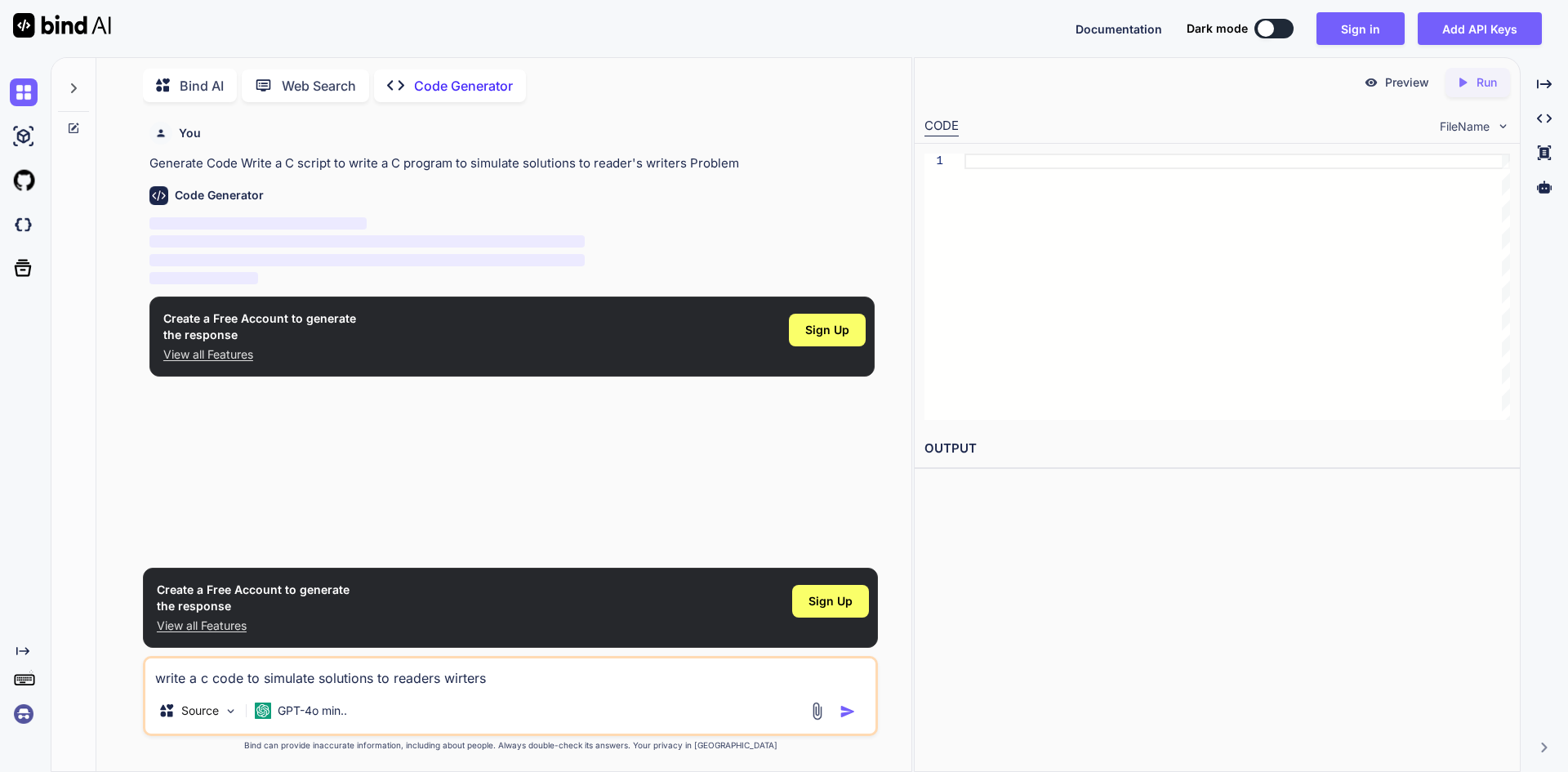
type textarea "write a c code to simulate solutions to readers wirters p"
type textarea "x"
type textarea "write a c code to simulate solutions to readers wirters pr"
type textarea "x"
type textarea "write a c code to simulate solutions to readers wirters pro"
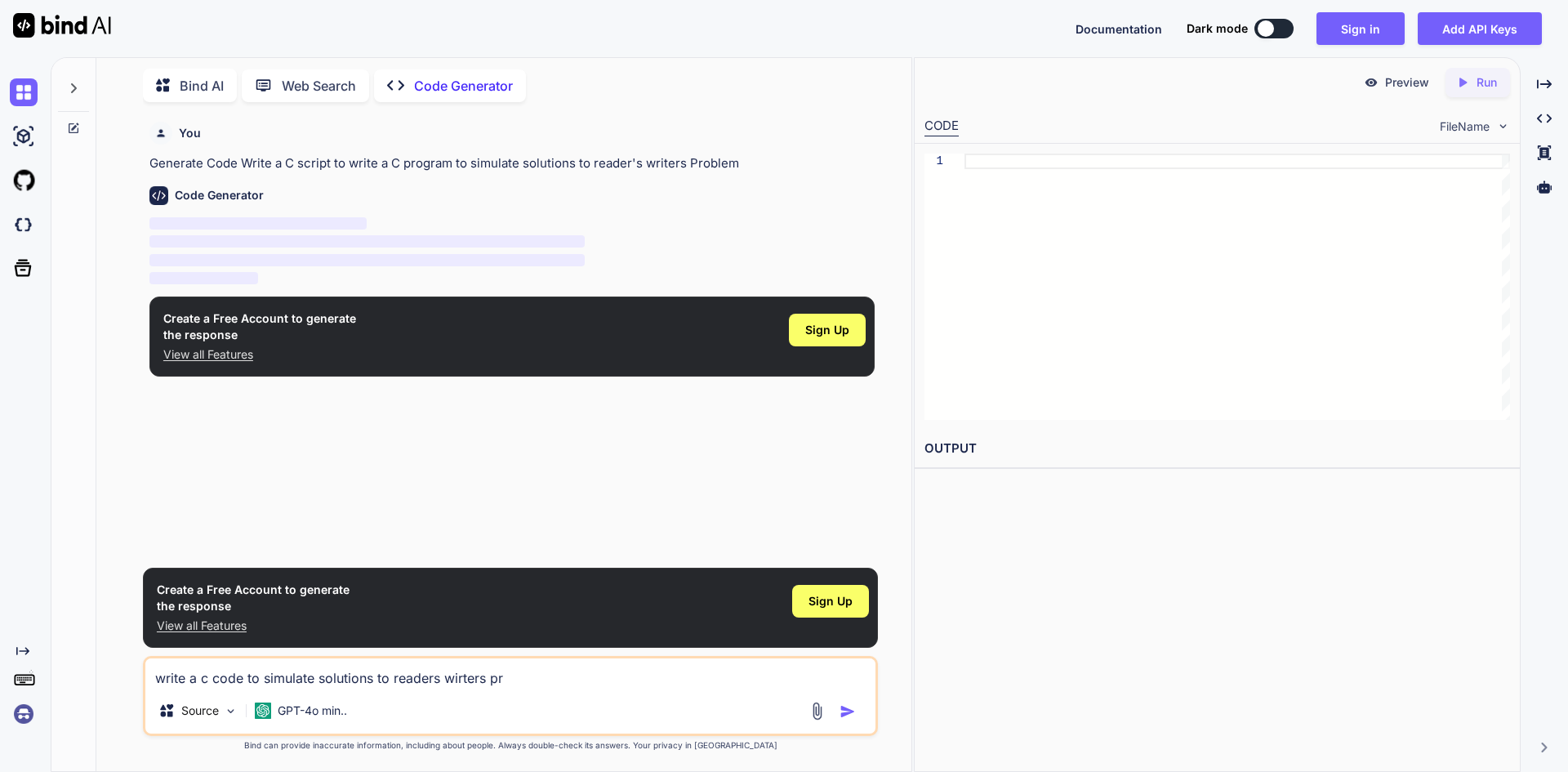
type textarea "x"
type textarea "write a c code to simulate solutions to readers wirters prob"
type textarea "x"
type textarea "write a c code to simulate solutions to readers wirters probl"
type textarea "x"
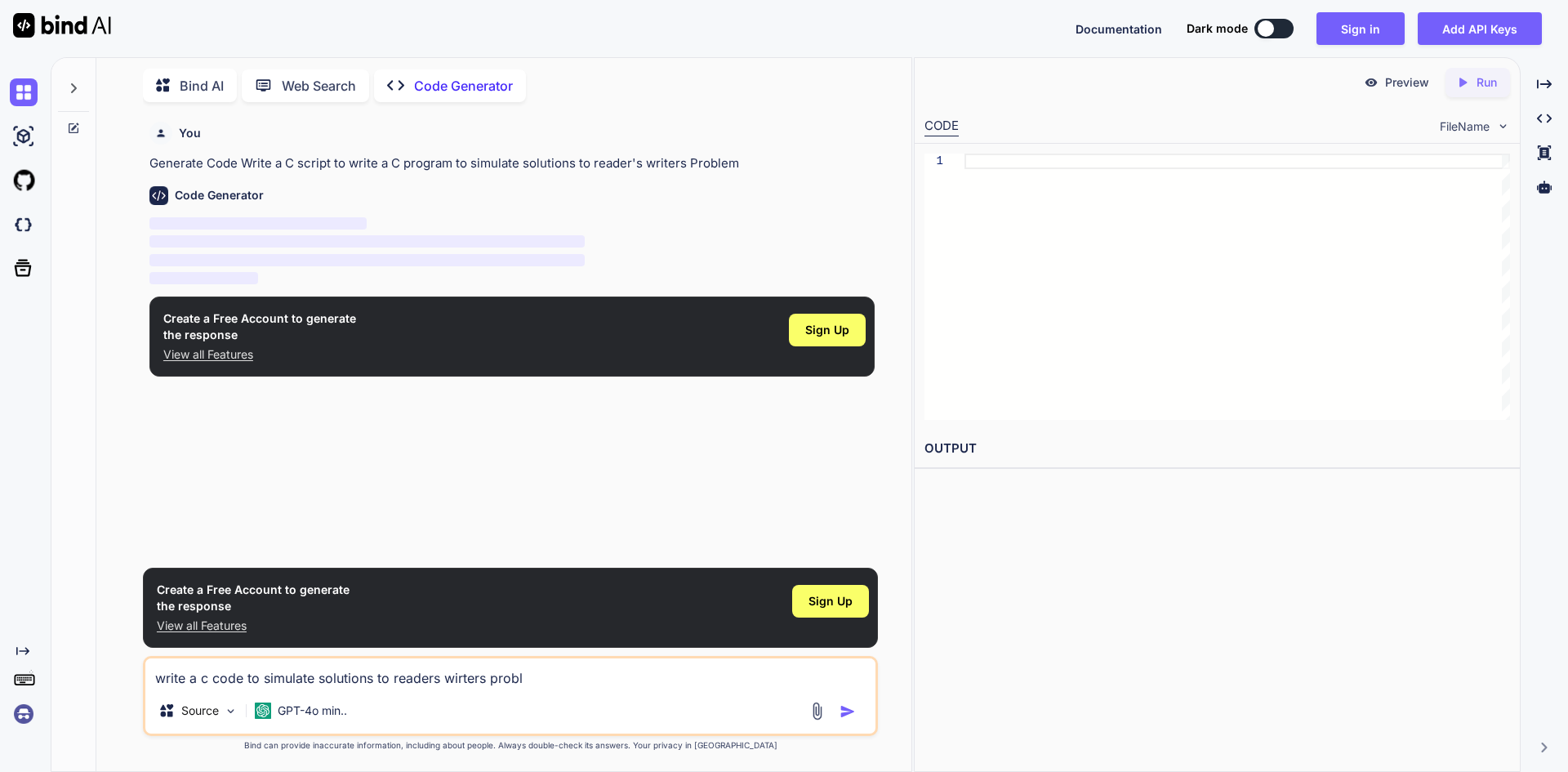
type textarea "write a c code to simulate solutions to readers wirters proble"
type textarea "x"
type textarea "write a c code to simulate solutions to readers wirters problem"
type textarea "x"
type textarea "write a c code to simulate solutions to readers wirters problem"
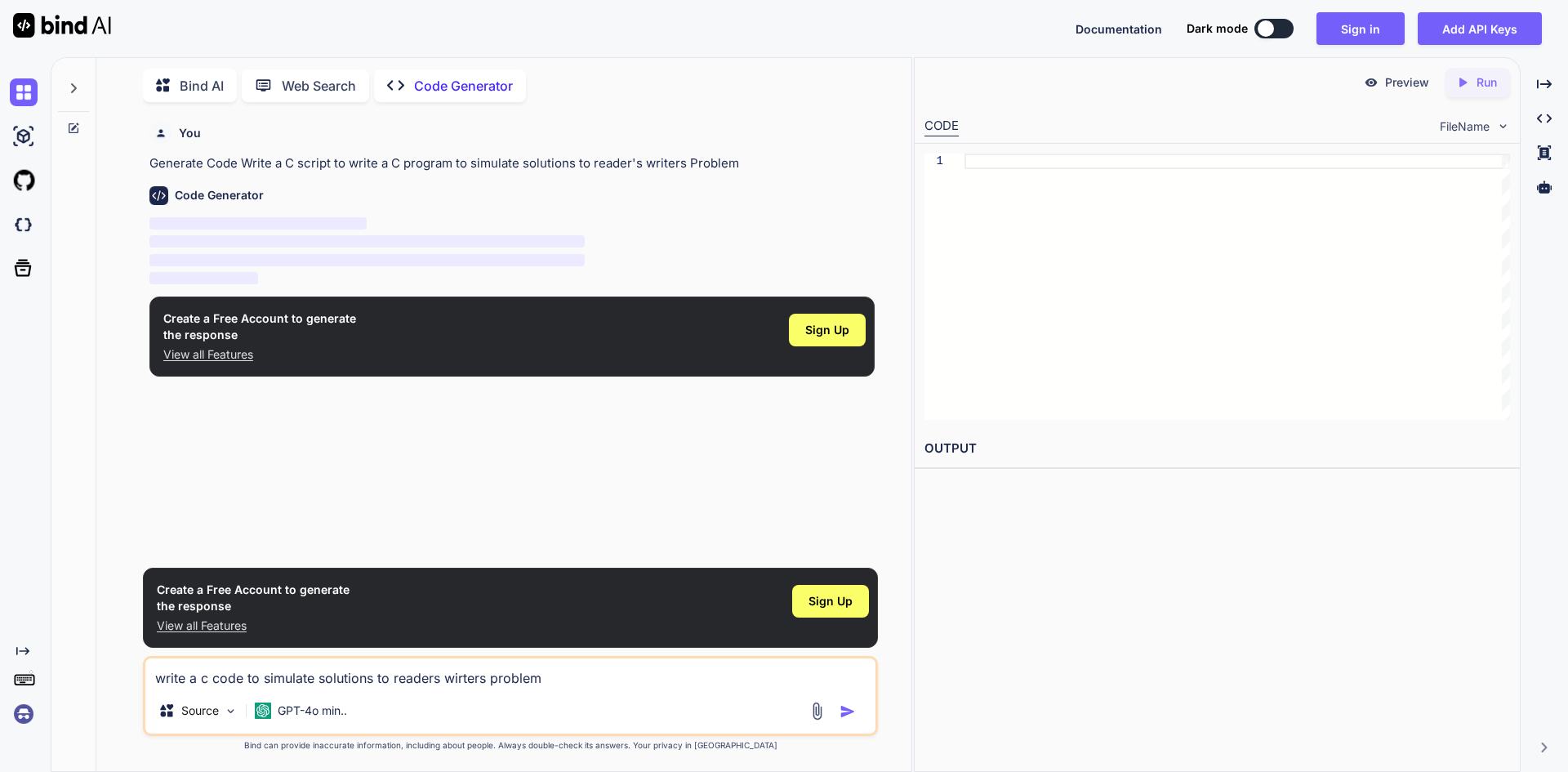
click at [845, 717] on img "button" at bounding box center [848, 711] width 16 height 16
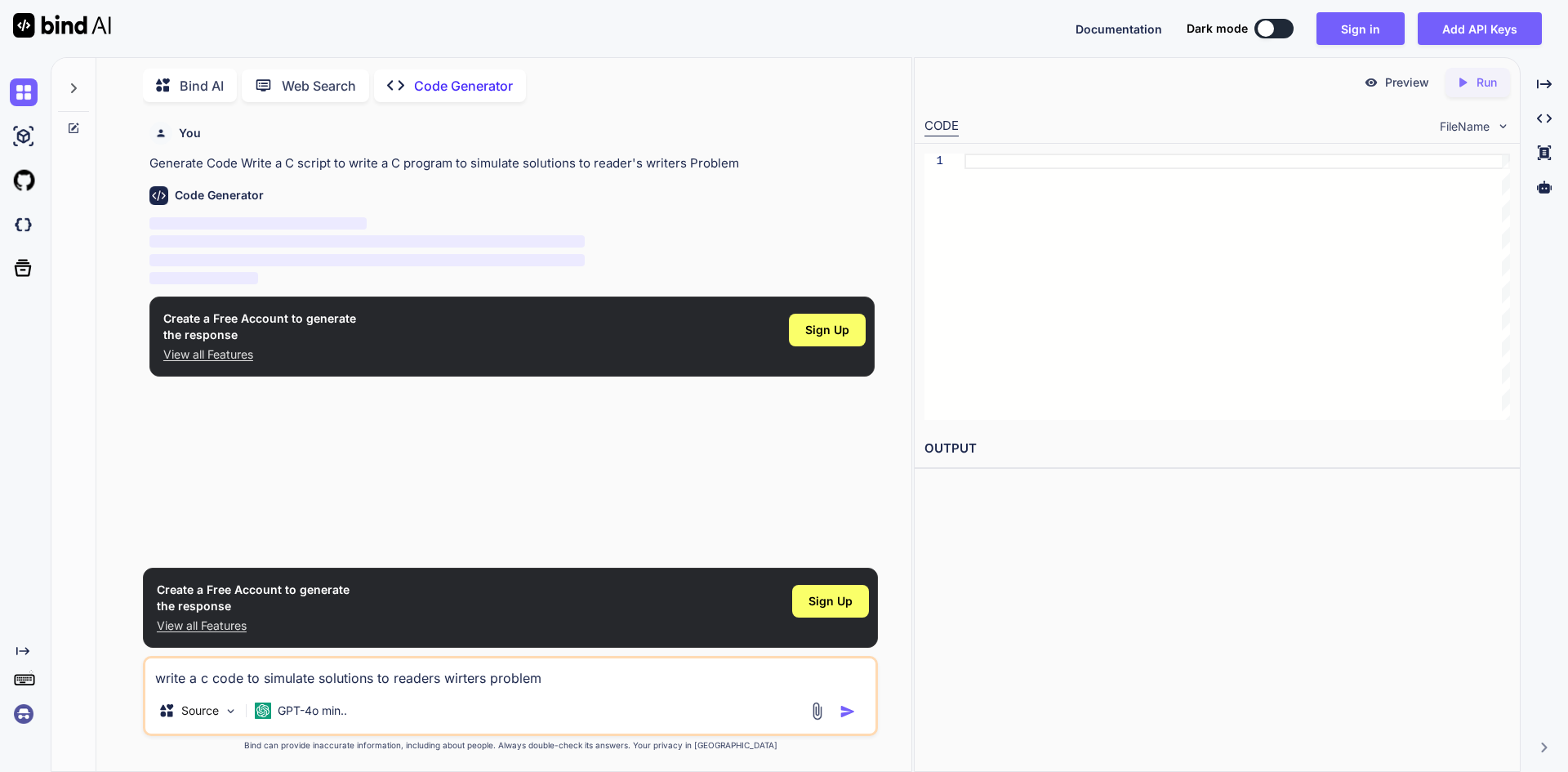
click at [845, 717] on img "button" at bounding box center [848, 711] width 16 height 16
